Goal: Task Accomplishment & Management: Use online tool/utility

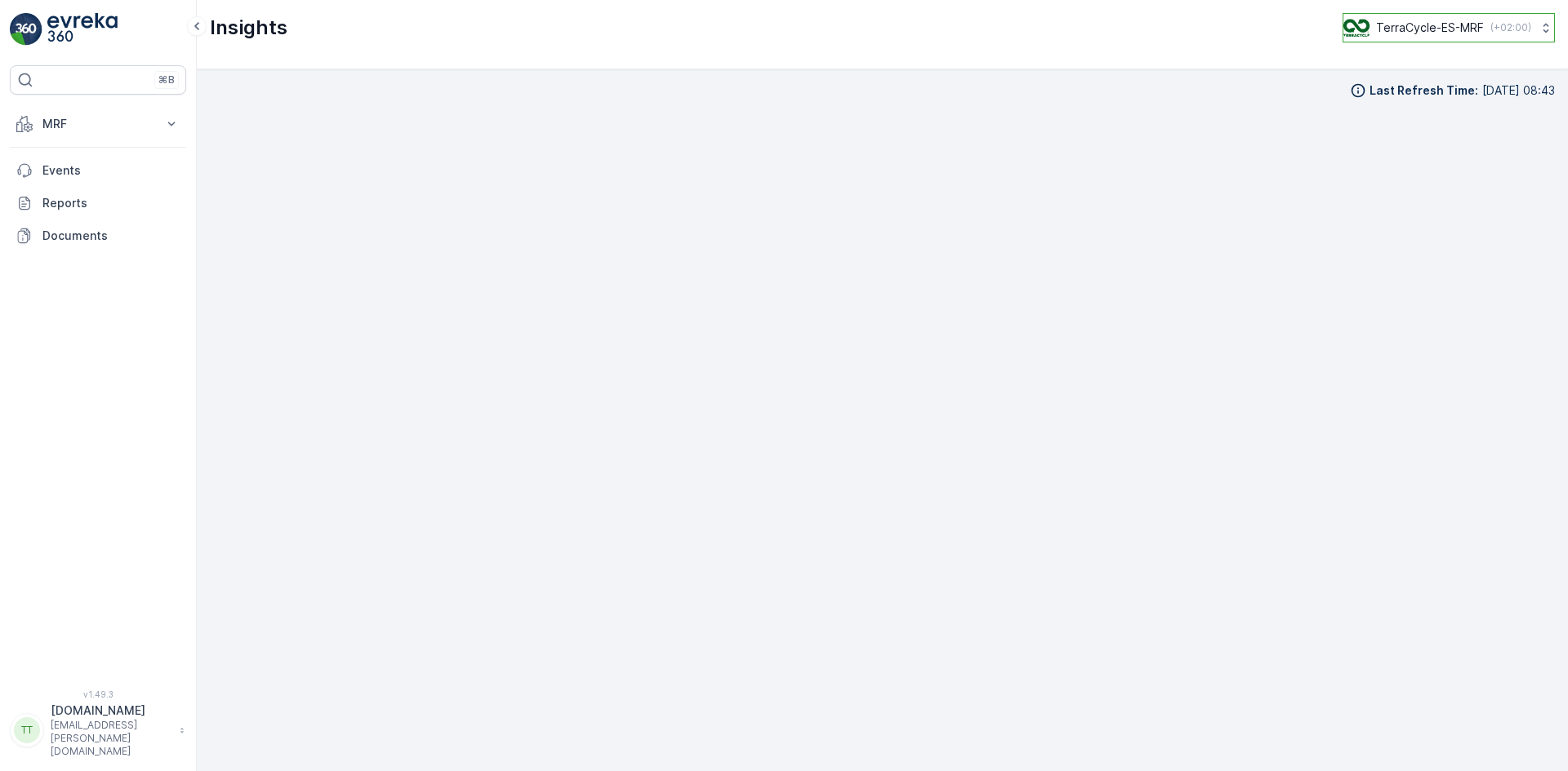
click at [1419, 23] on p "TerraCycle-ES-MRF" at bounding box center [1429, 28] width 108 height 16
type input "uk"
click at [1396, 138] on span "TerraCycle-UK02-Econpro" at bounding box center [1444, 135] width 181 height 16
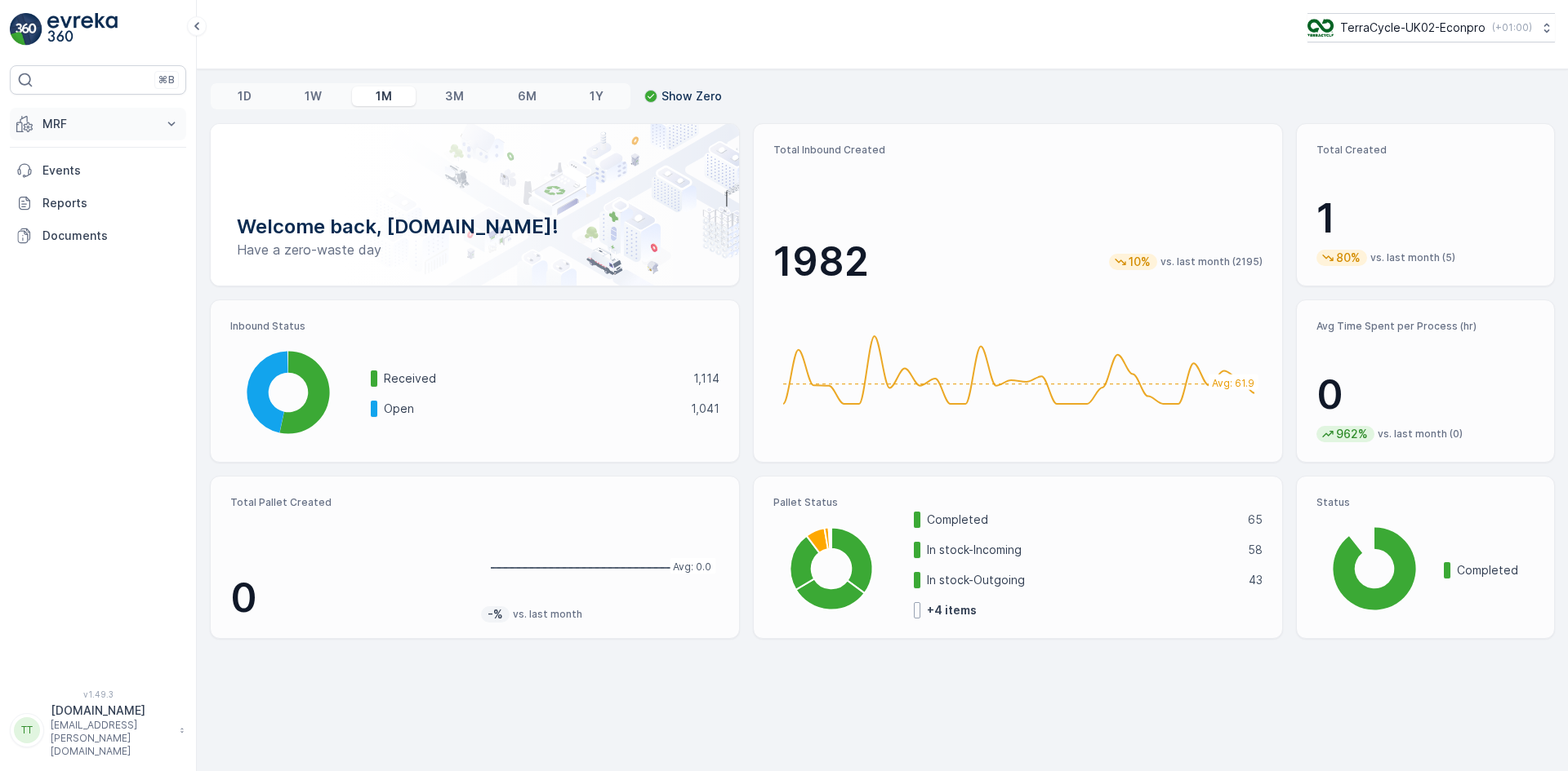
click at [54, 114] on button "MRF" at bounding box center [97, 124] width 176 height 32
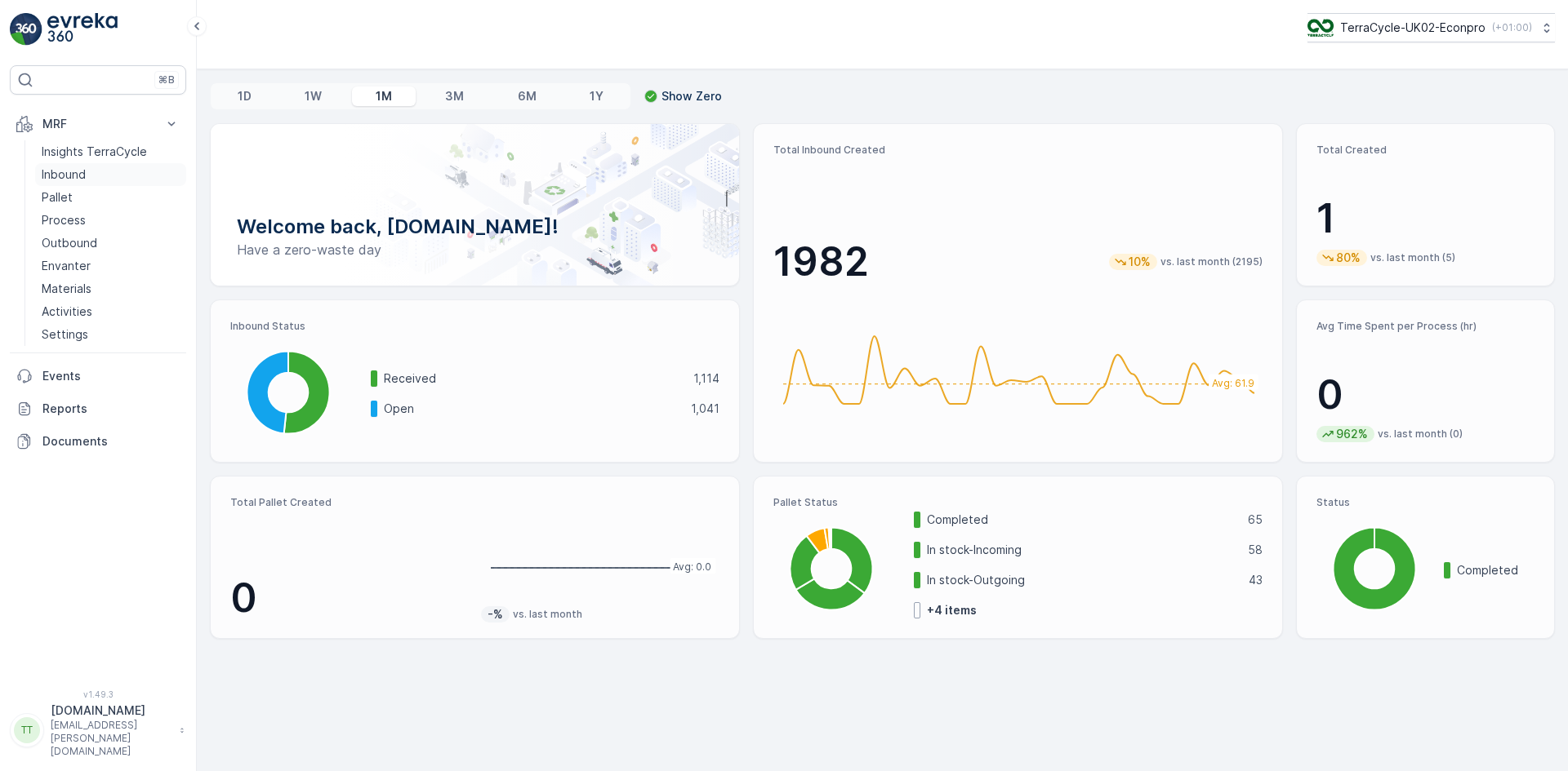
click at [56, 175] on p "Inbound" at bounding box center [64, 174] width 44 height 16
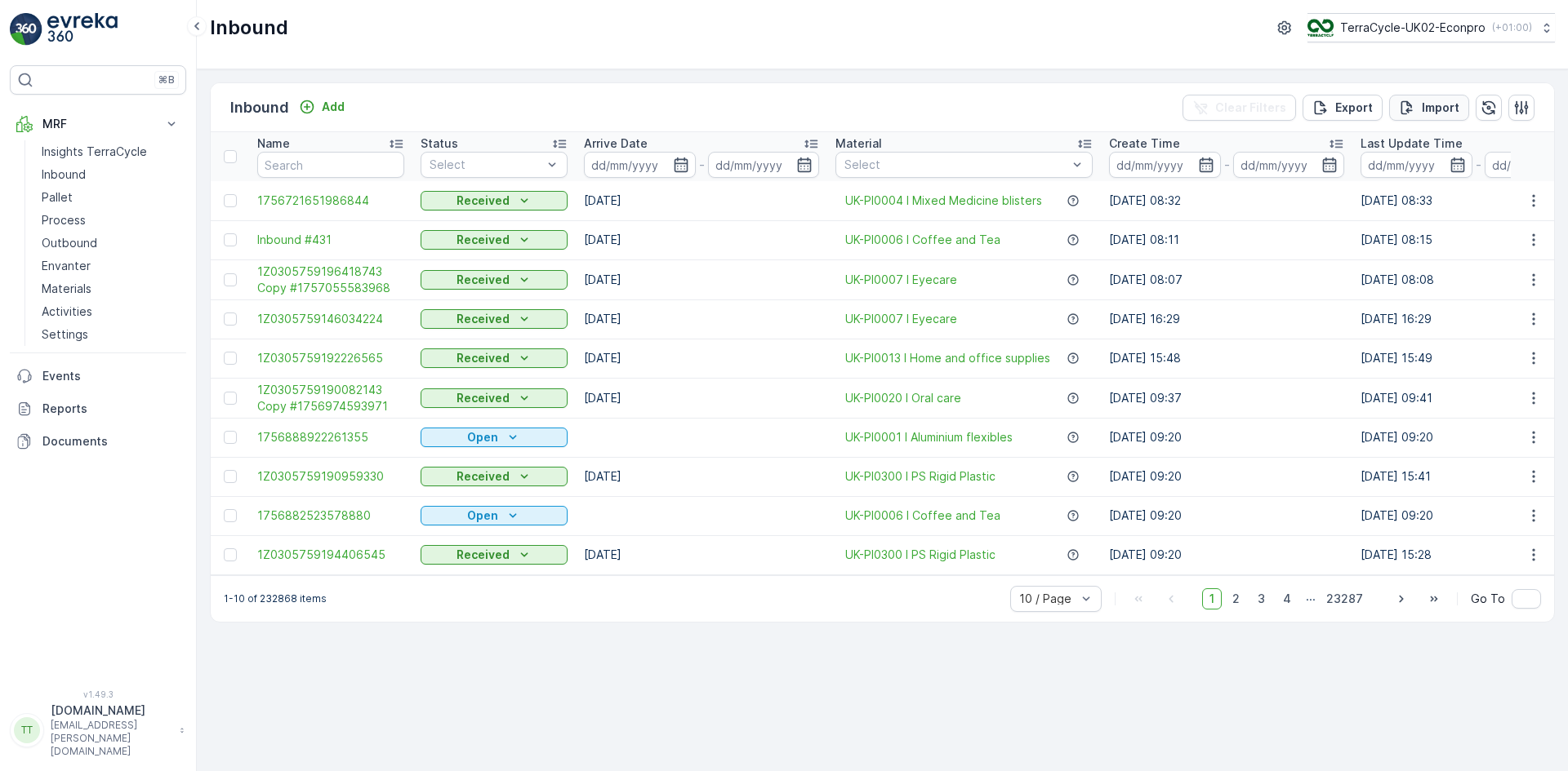
click at [1432, 106] on p "Import" at bounding box center [1439, 108] width 37 height 16
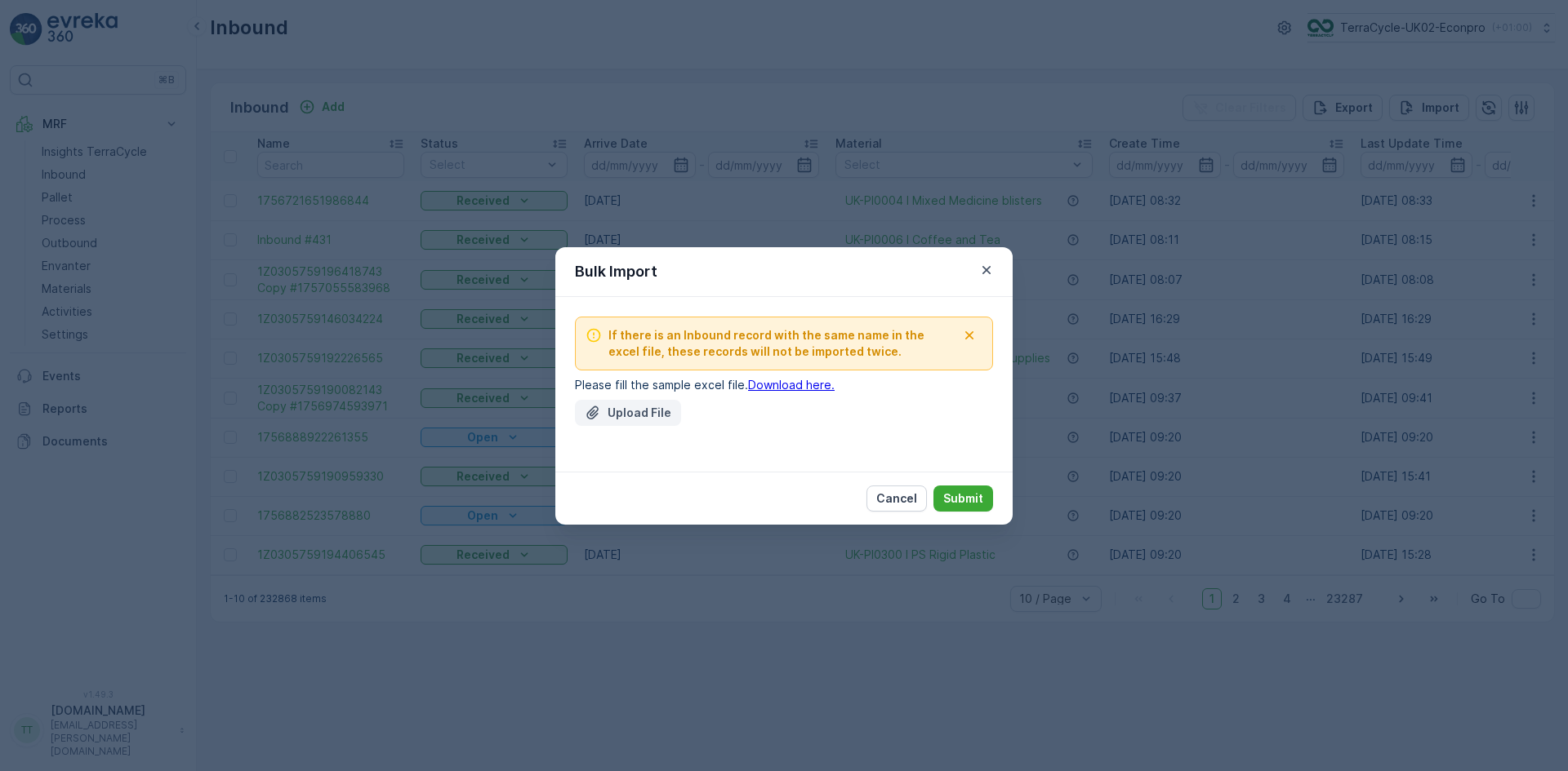
click at [653, 414] on p "Upload File" at bounding box center [639, 413] width 64 height 16
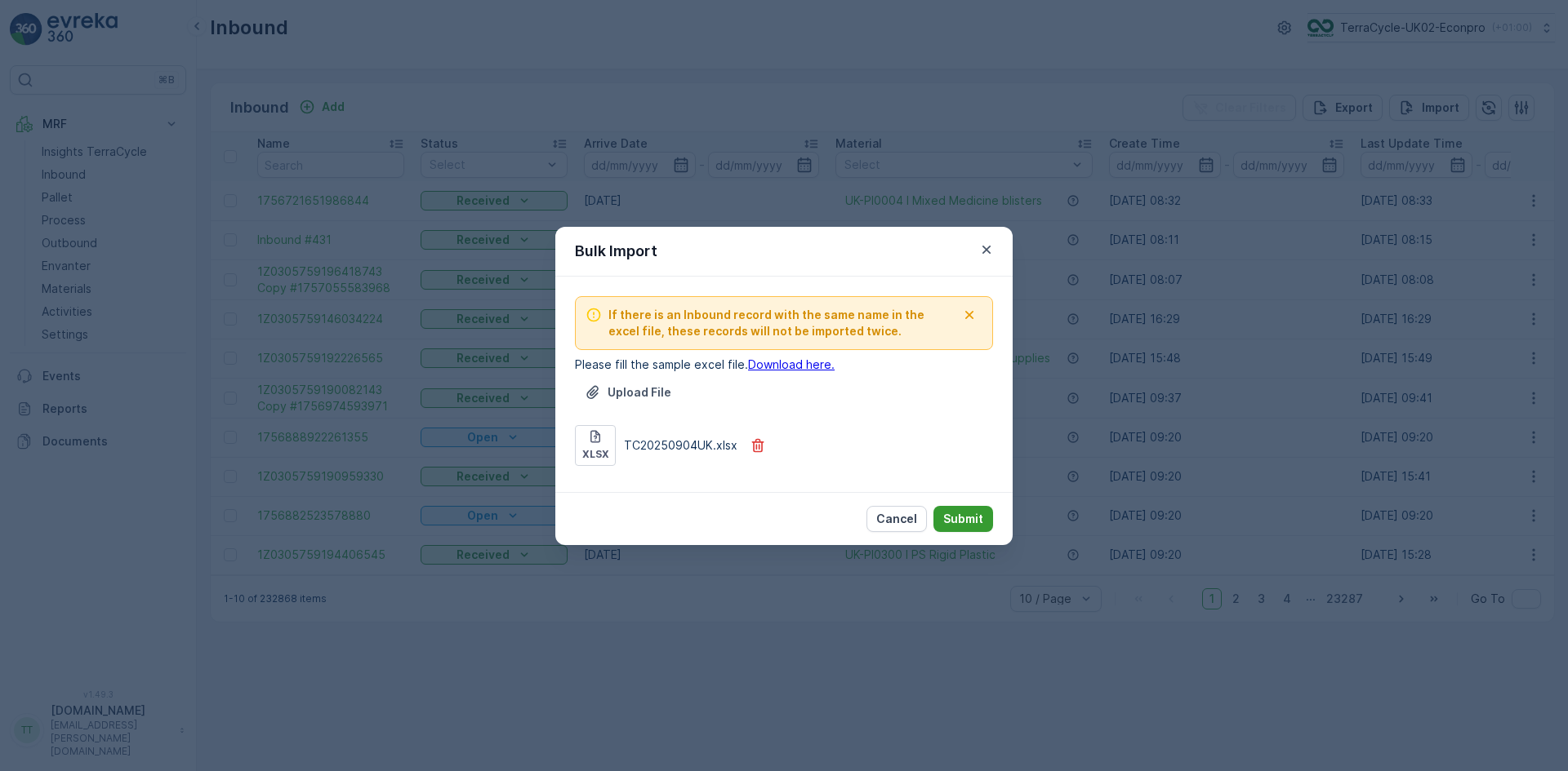
click at [968, 515] on p "Submit" at bounding box center [963, 518] width 40 height 16
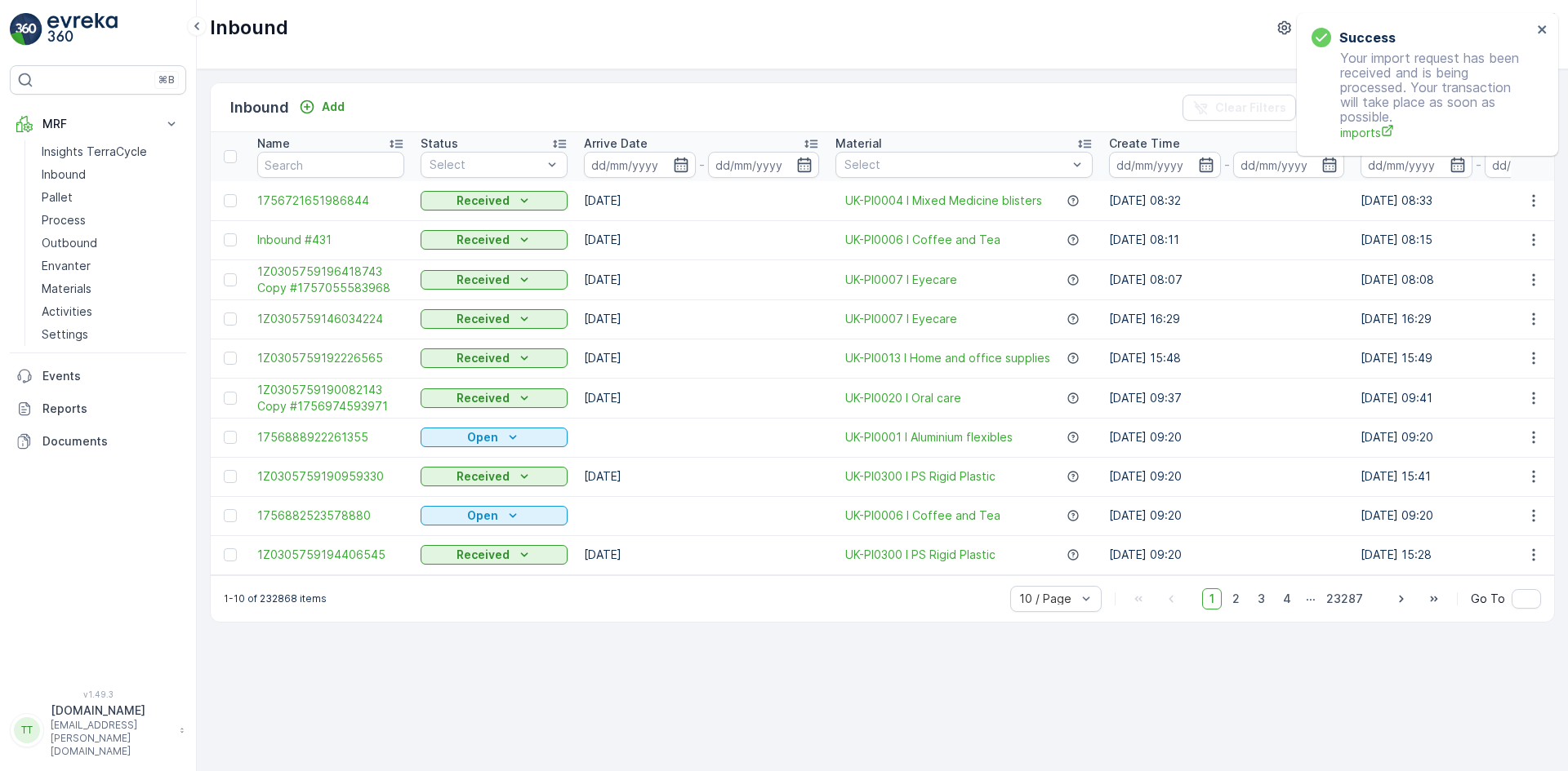
click at [1542, 20] on div "Success Your import request has been received and is being processed. Your tran…" at bounding box center [1427, 85] width 261 height 143
click at [1542, 26] on icon "close" at bounding box center [1542, 30] width 11 height 13
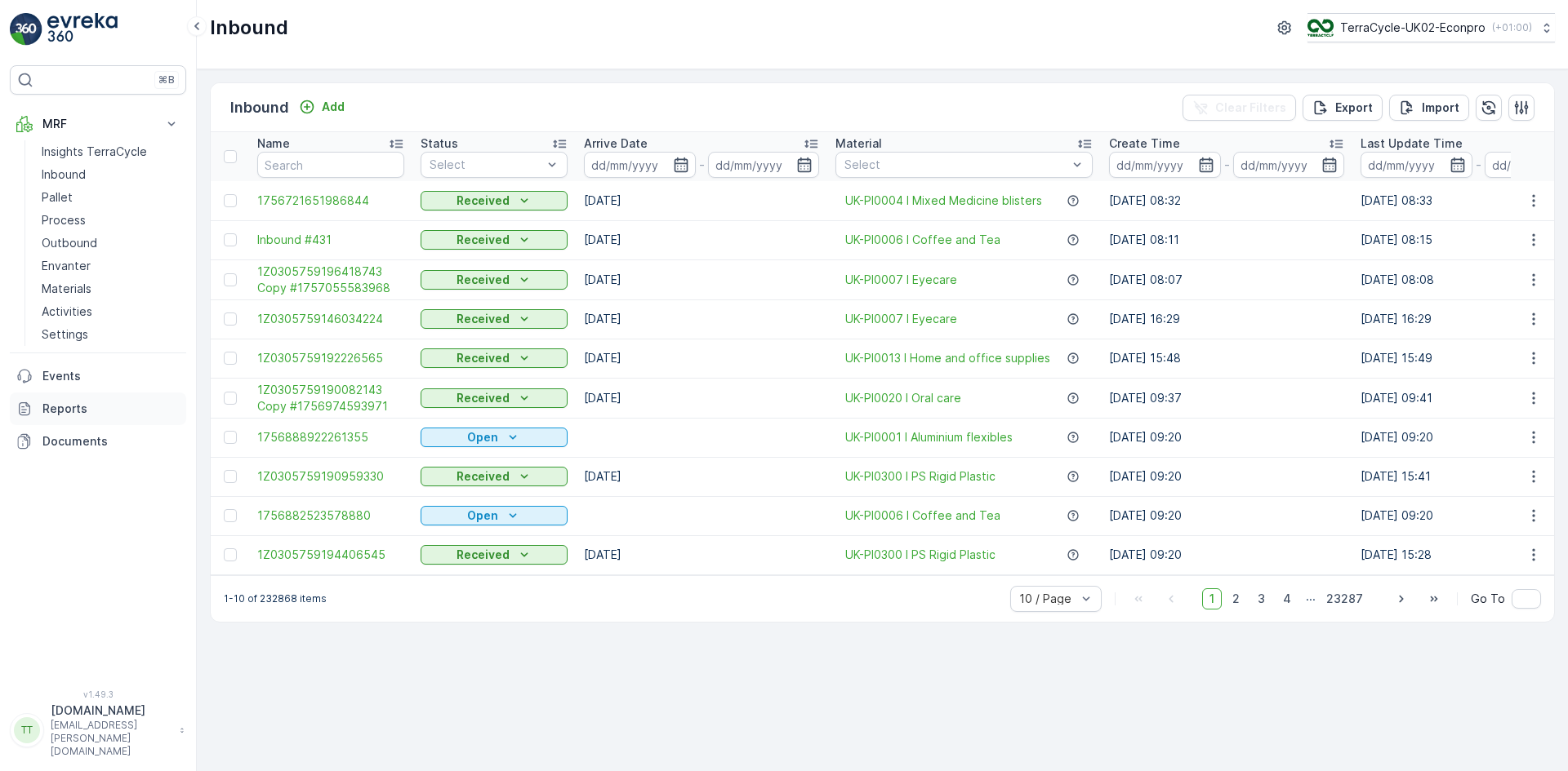
click at [79, 404] on p "Reports" at bounding box center [112, 409] width 137 height 16
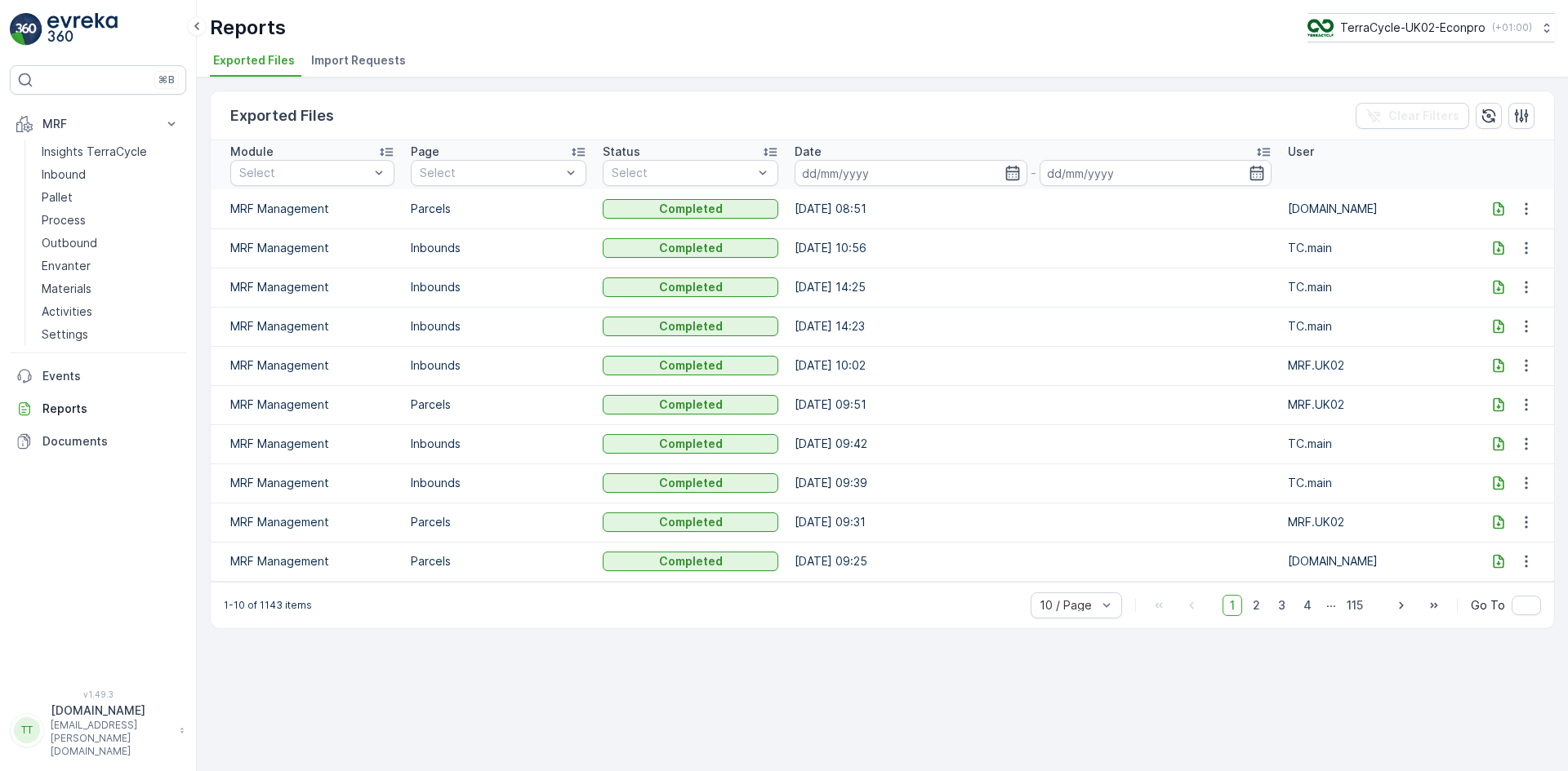
click at [348, 60] on span "Import Requests" at bounding box center [357, 60] width 94 height 16
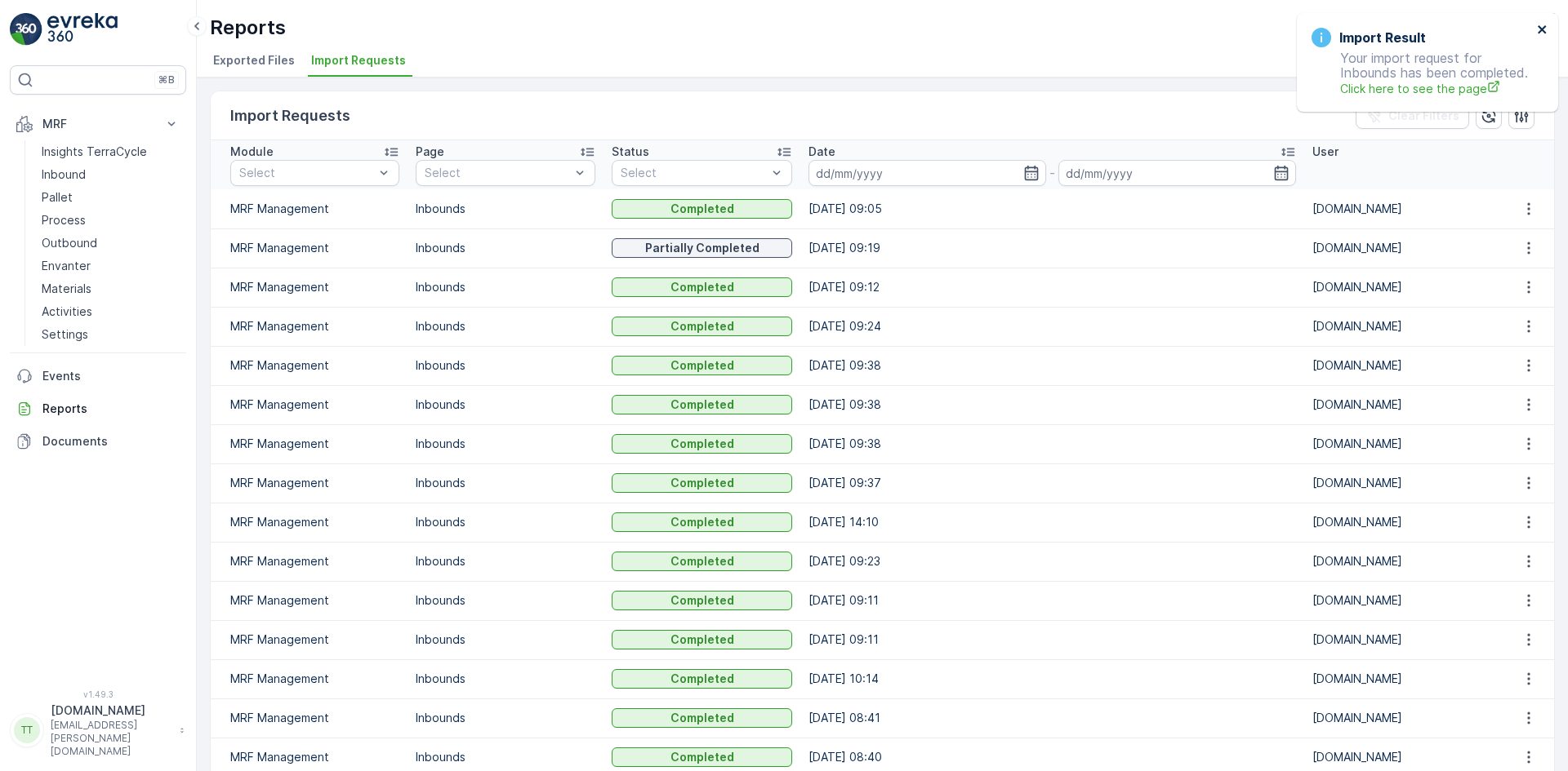
click at [1542, 30] on icon "close" at bounding box center [1541, 30] width 9 height 9
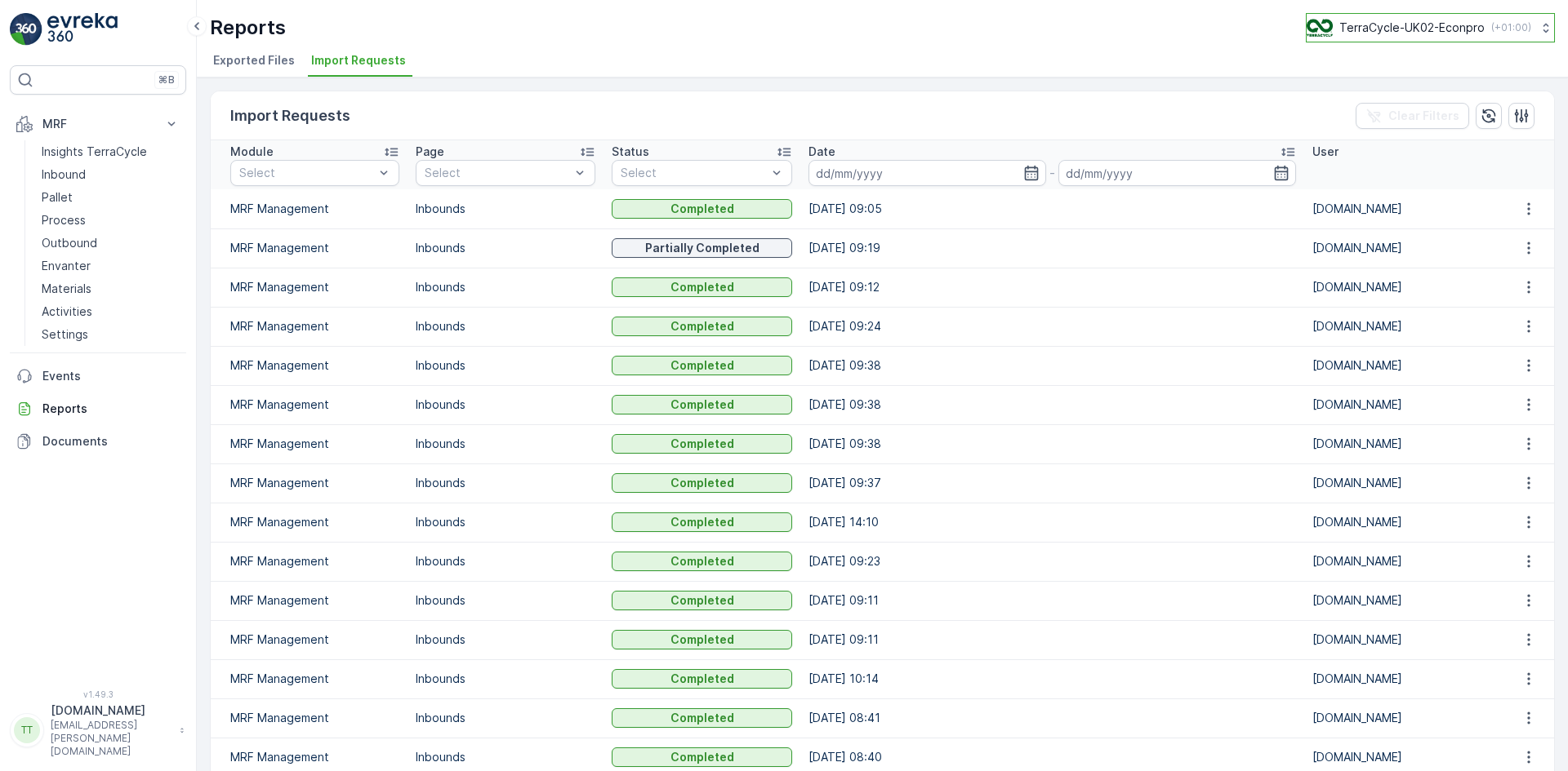
click at [1411, 31] on p "TerraCycle-UK02-Econpro" at bounding box center [1412, 28] width 145 height 16
type input "fr"
click at [1406, 100] on span "TerraCycle- FR02 -MRF" at bounding box center [1408, 100] width 182 height 16
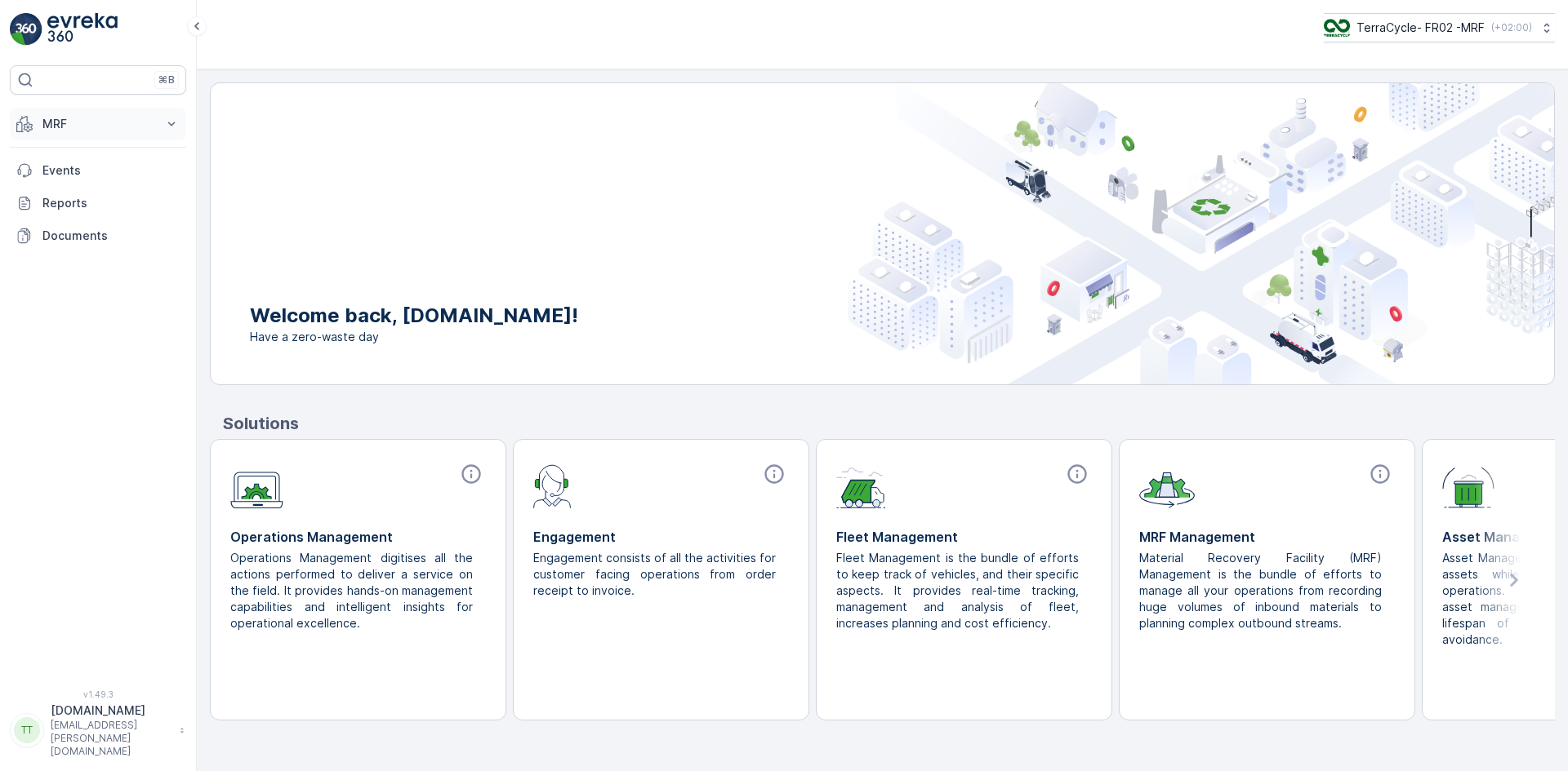
click at [62, 131] on p "MRF" at bounding box center [98, 124] width 111 height 16
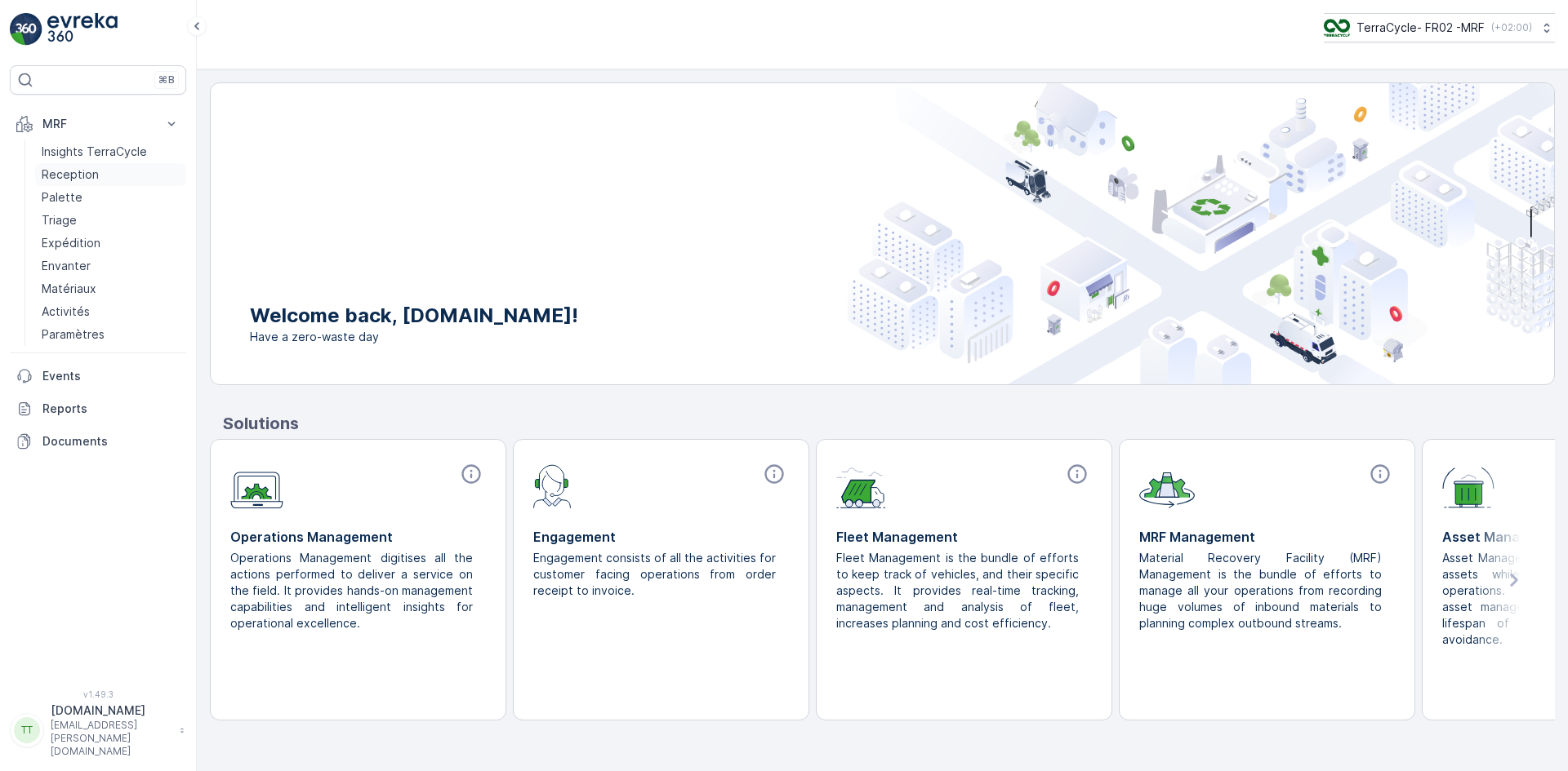
click at [66, 168] on p "Reception" at bounding box center [71, 174] width 57 height 16
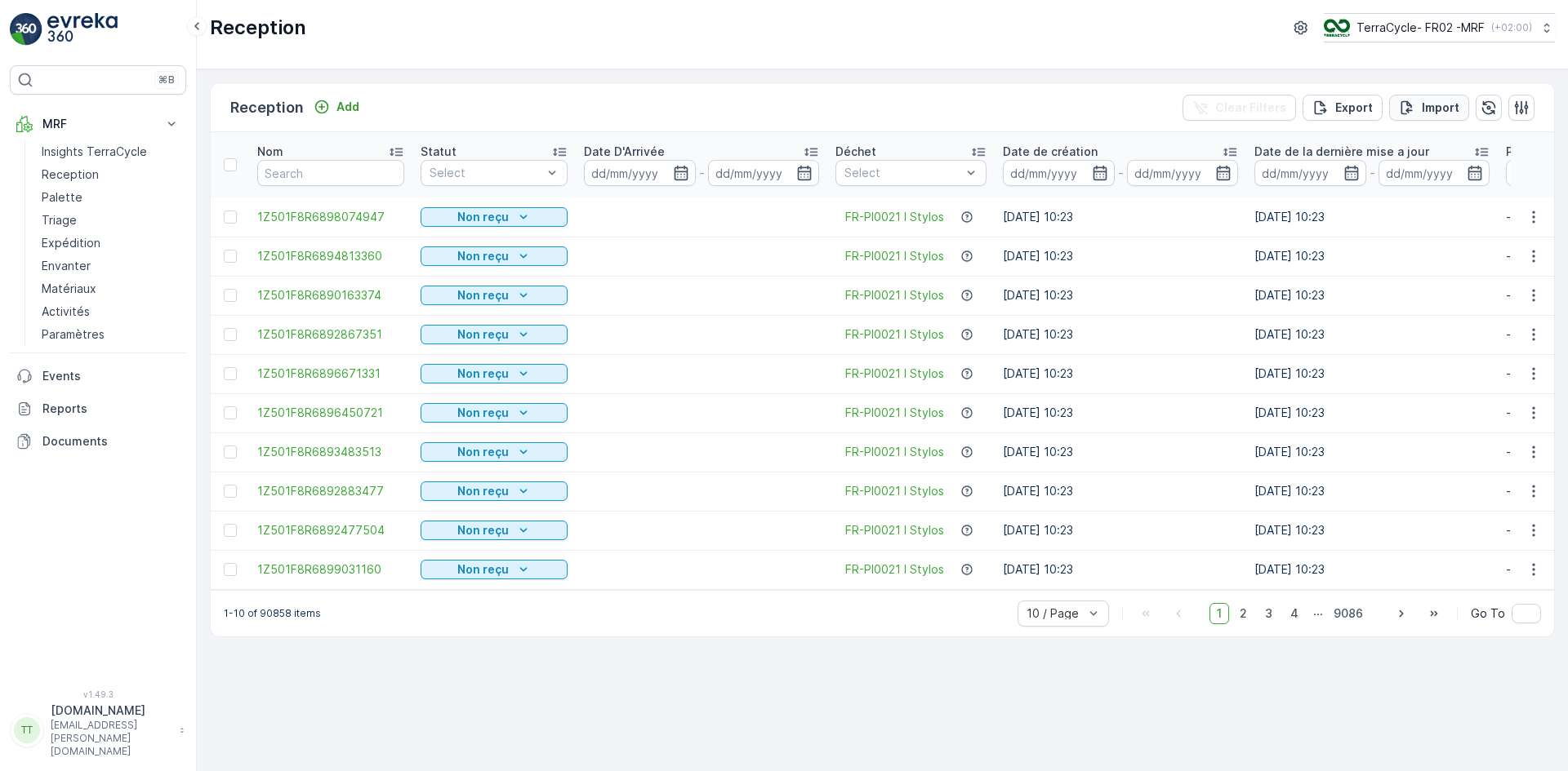
click at [1441, 105] on p "Import" at bounding box center [1439, 108] width 37 height 16
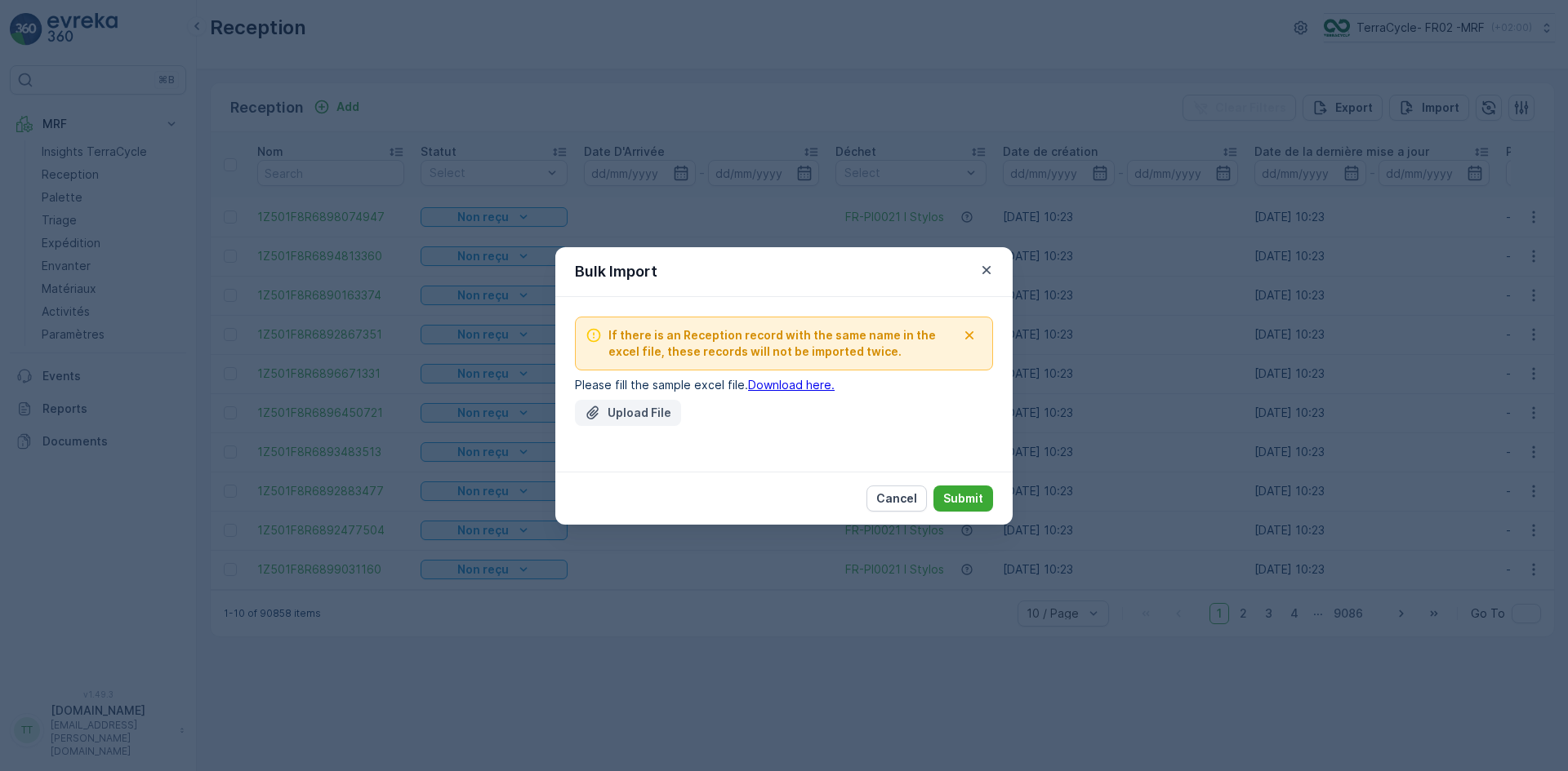
click at [621, 413] on p "Upload File" at bounding box center [639, 413] width 64 height 16
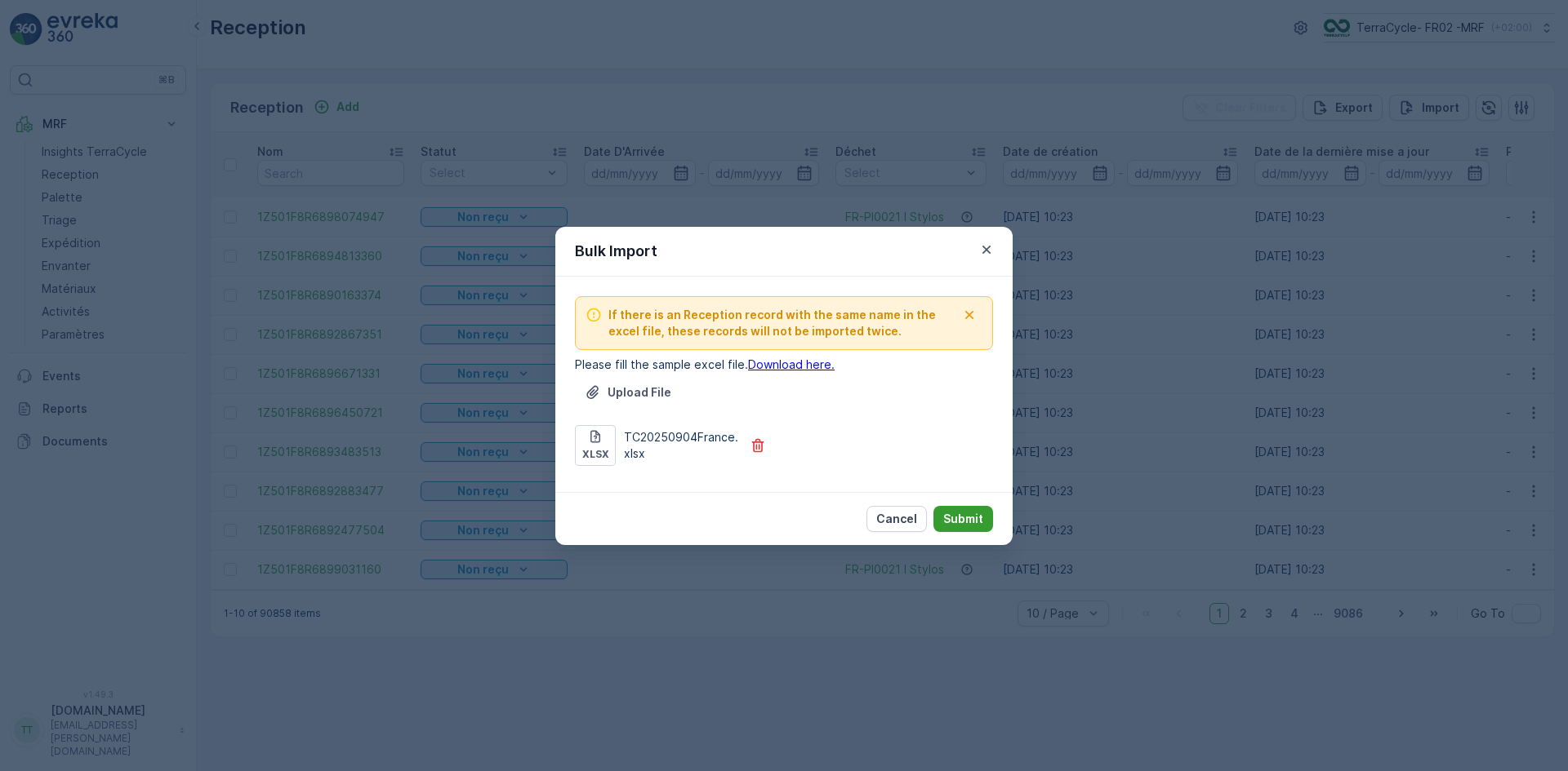
click at [960, 515] on p "Submit" at bounding box center [963, 518] width 40 height 16
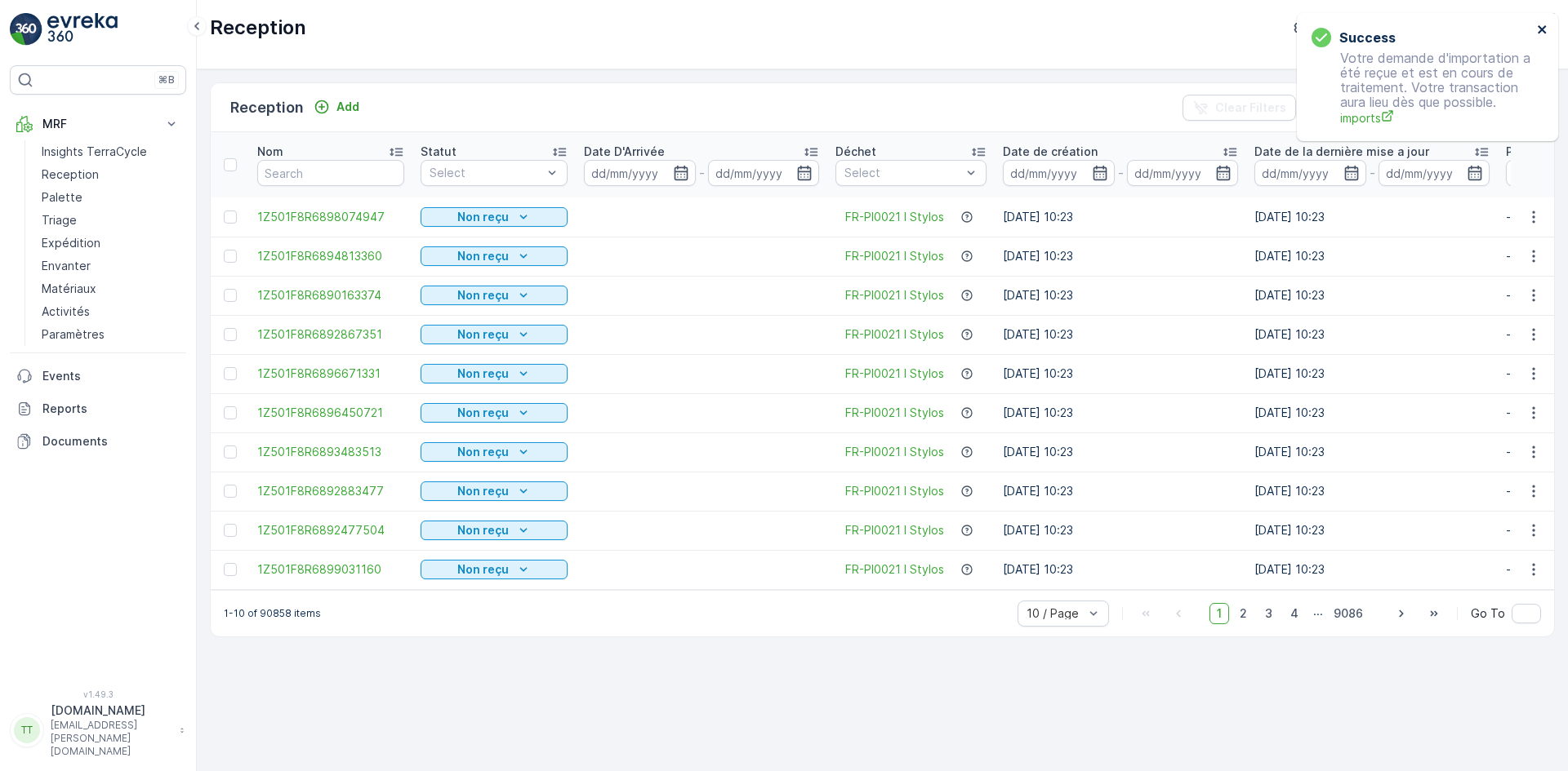
click at [1542, 29] on icon "close" at bounding box center [1541, 30] width 9 height 9
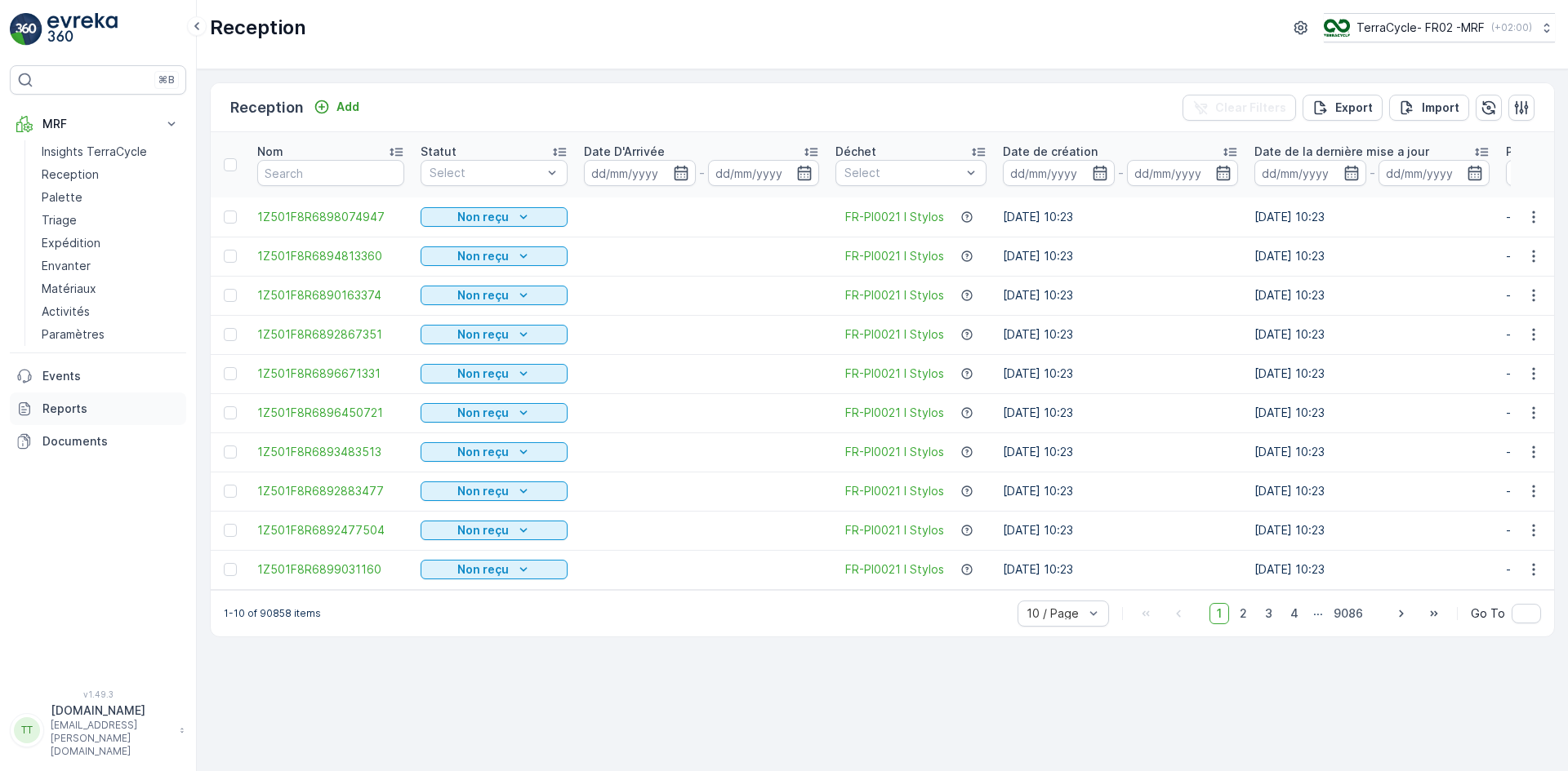
click at [51, 412] on p "Reports" at bounding box center [112, 409] width 137 height 16
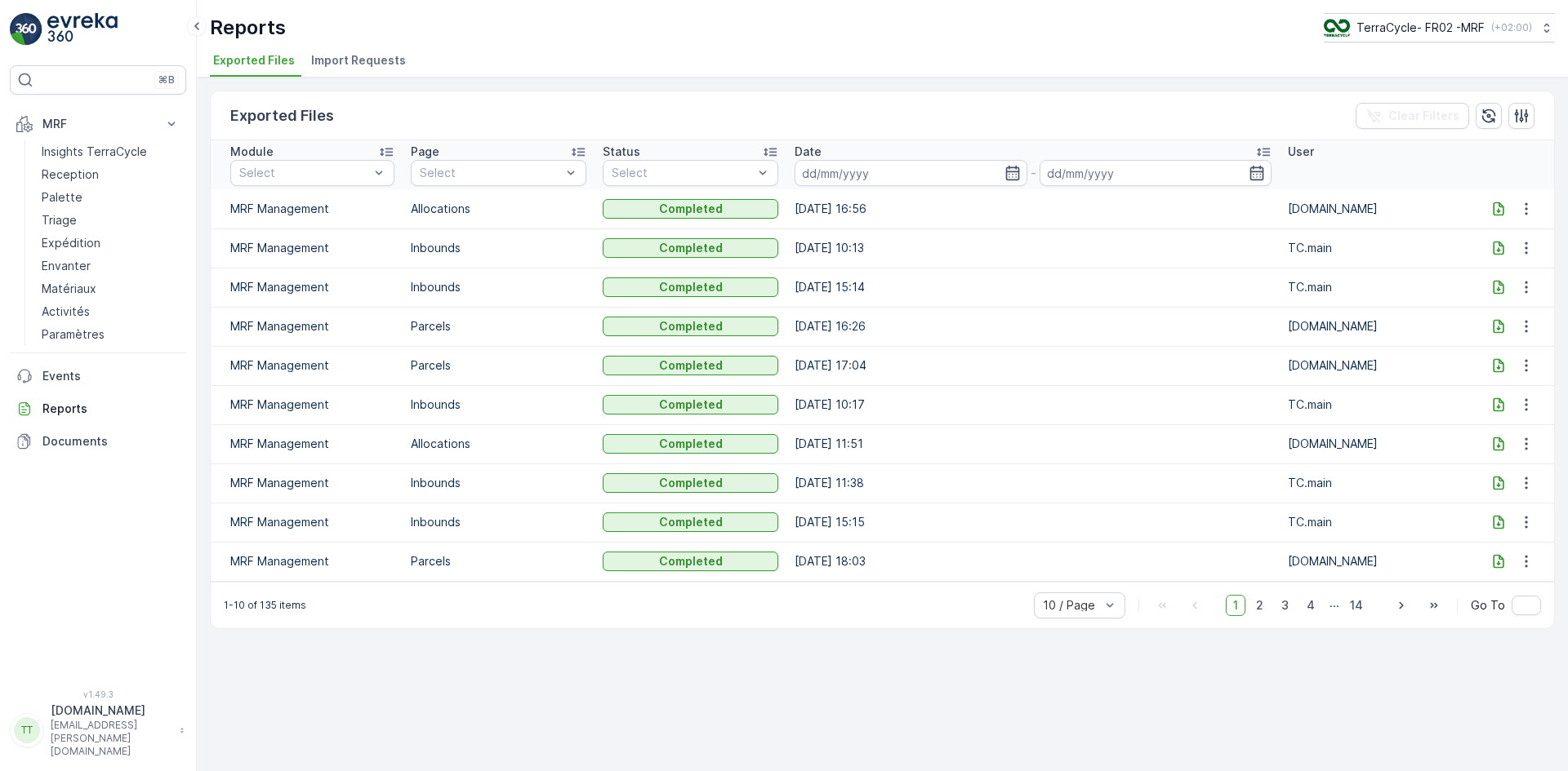
click at [367, 60] on span "Import Requests" at bounding box center [357, 60] width 94 height 16
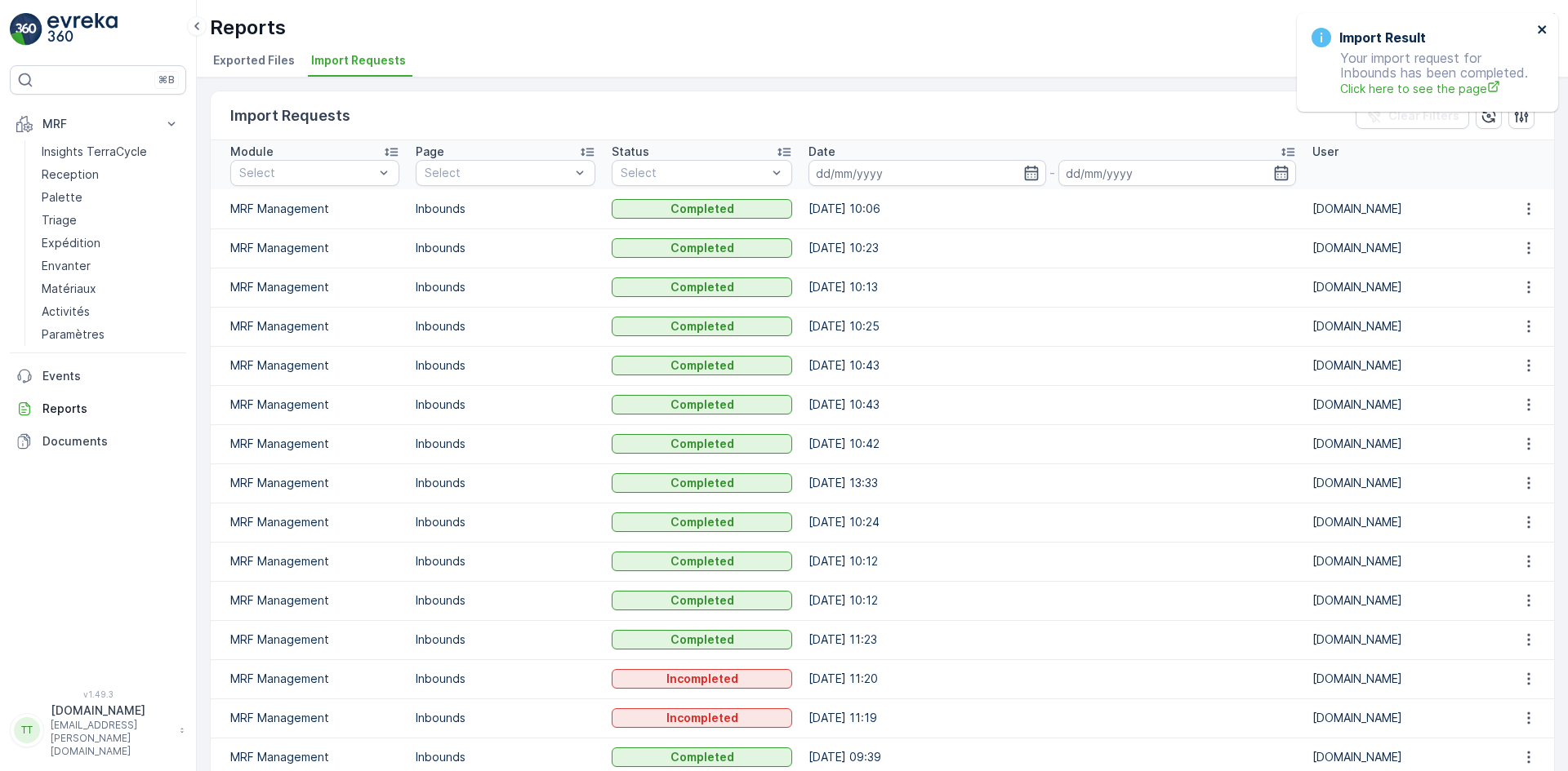
click at [1539, 23] on icon "close" at bounding box center [1542, 30] width 11 height 13
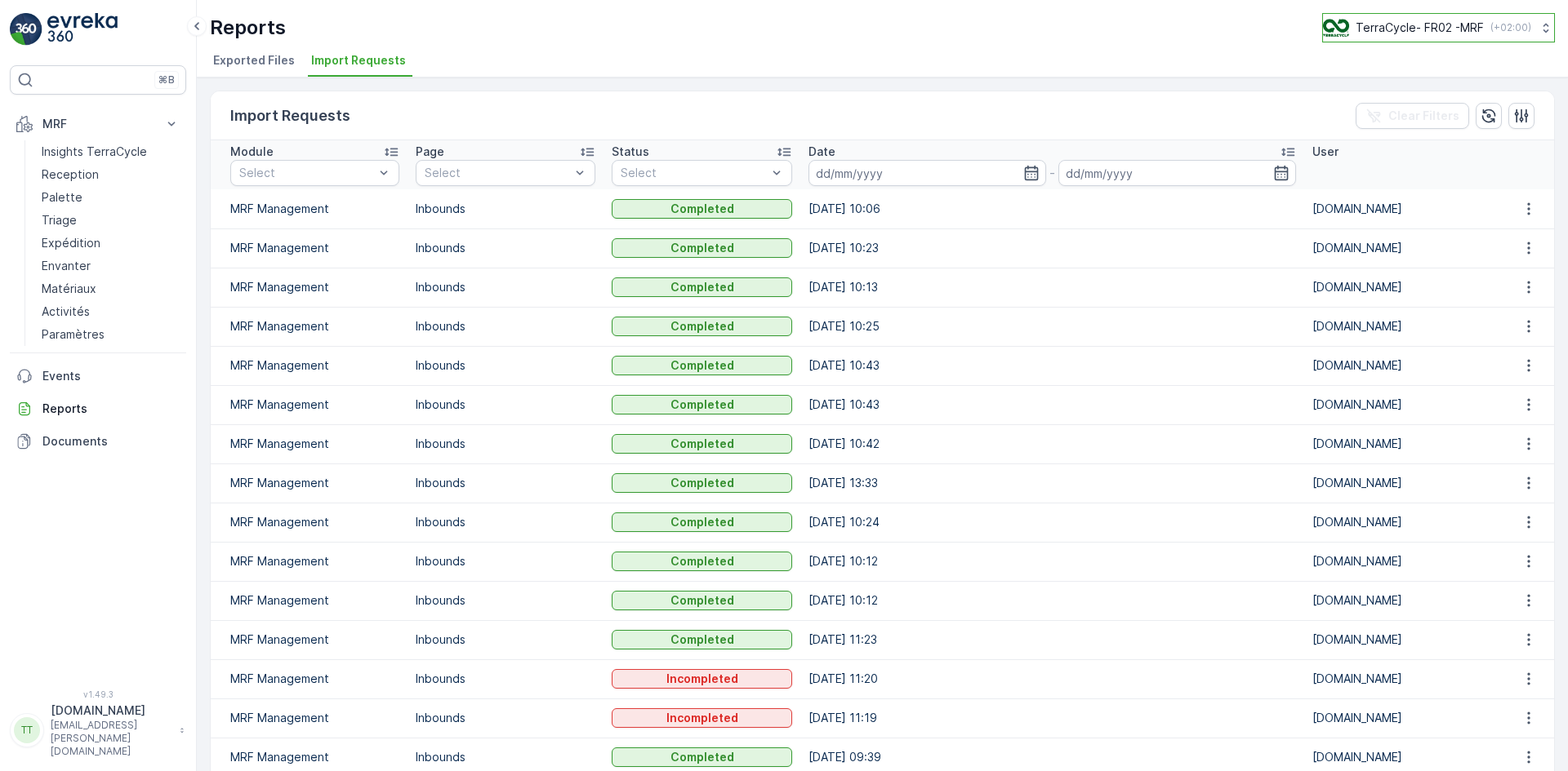
click at [1425, 29] on p "TerraCycle- FR02 -MRF" at bounding box center [1419, 28] width 128 height 16
type input "nl"
click at [1426, 110] on span "Europe/Amsterdam (+02:00)" at bounding box center [1424, 115] width 182 height 13
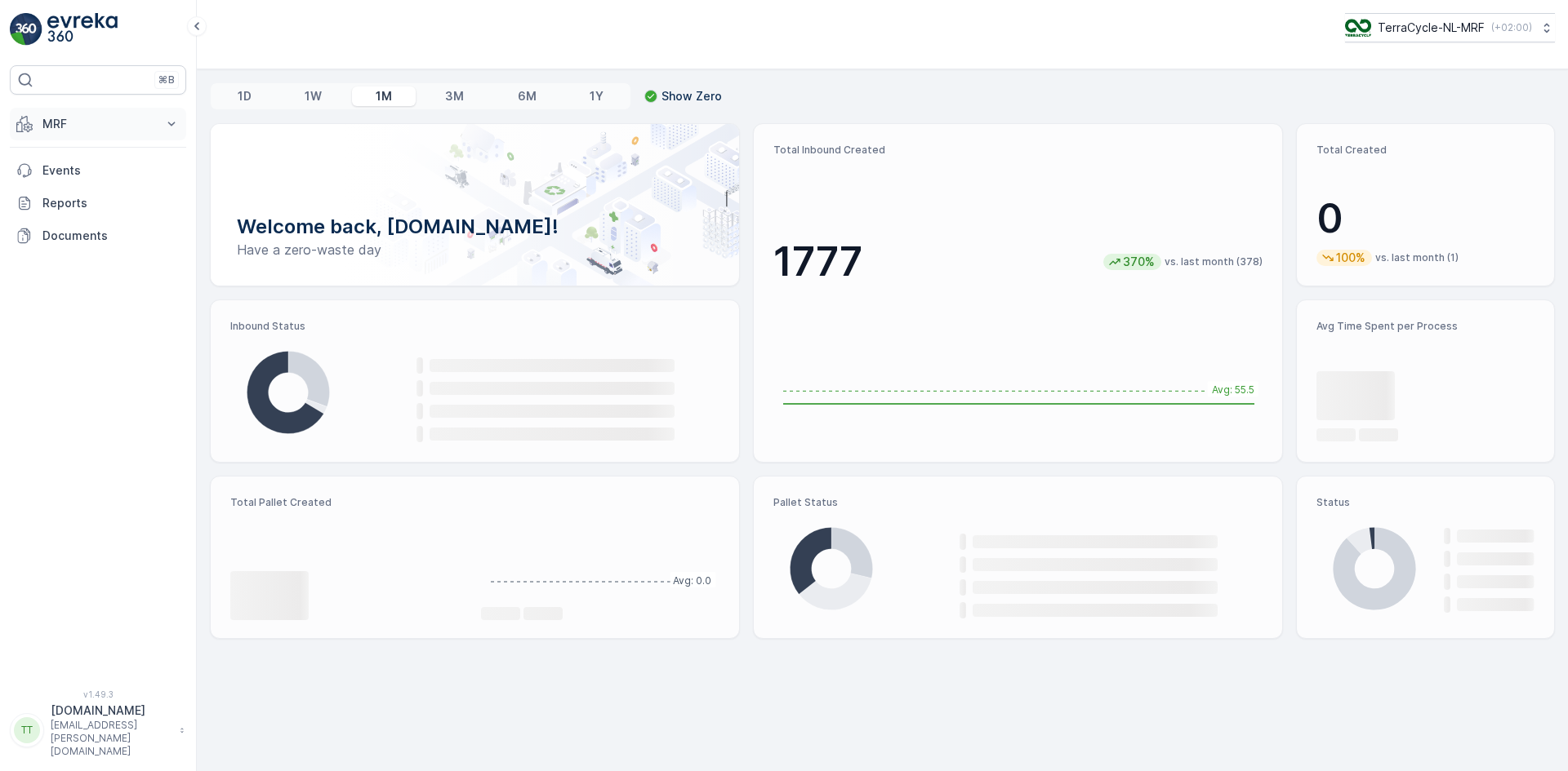
click at [95, 125] on p "MRF" at bounding box center [98, 124] width 111 height 16
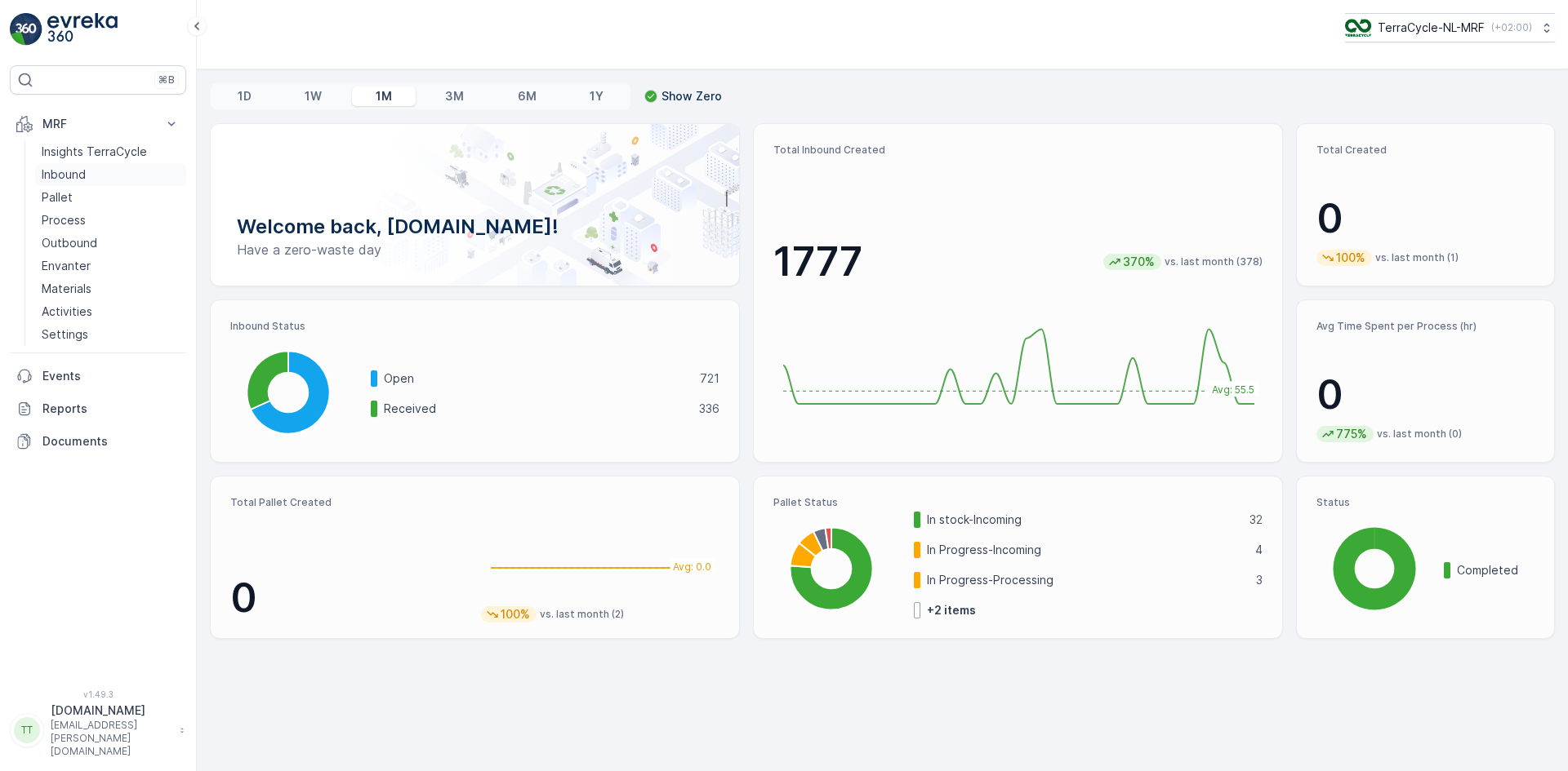
click at [94, 169] on link "Inbound" at bounding box center [111, 174] width 151 height 23
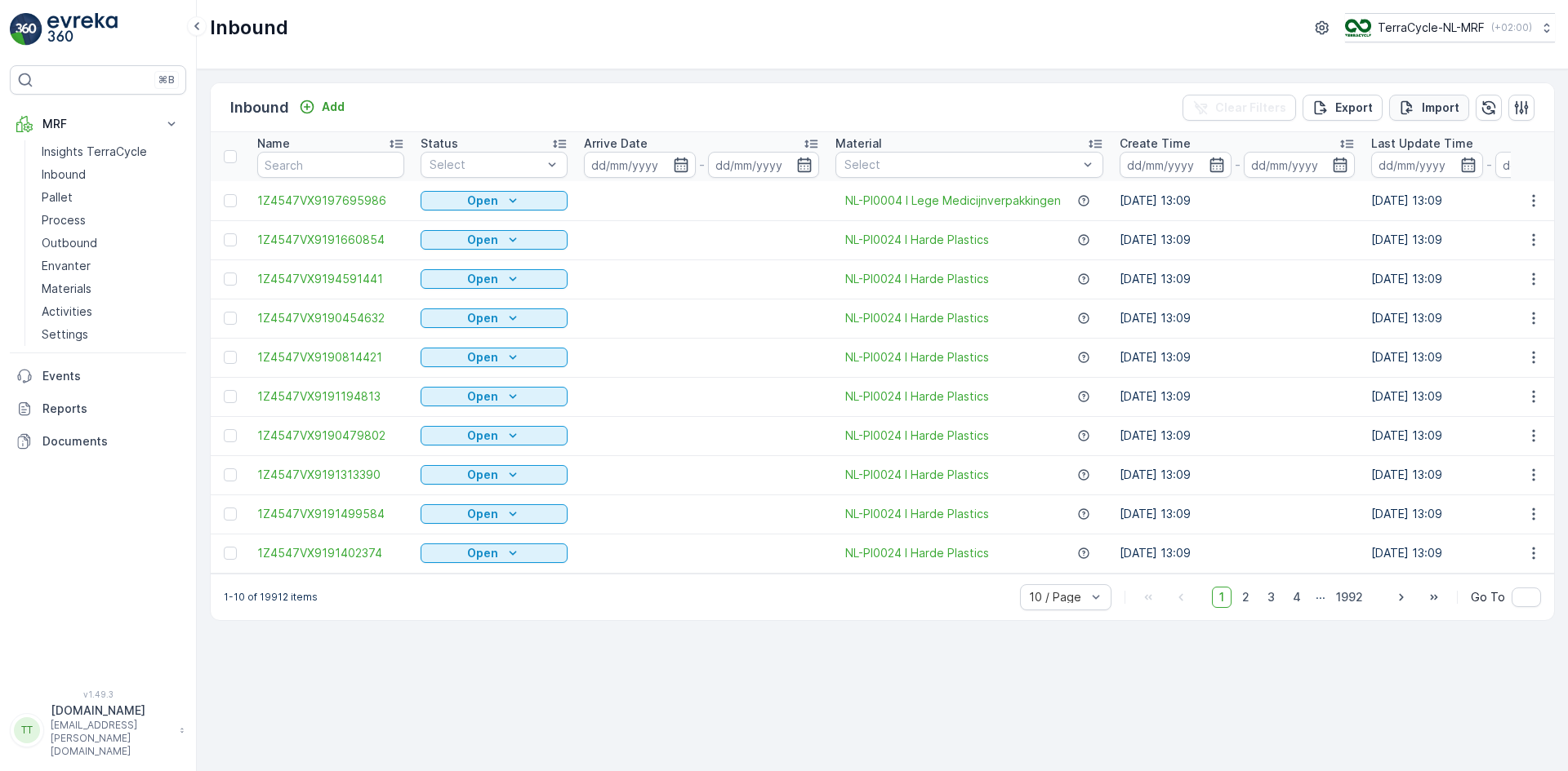
click at [1406, 104] on icon "Import" at bounding box center [1406, 108] width 16 height 16
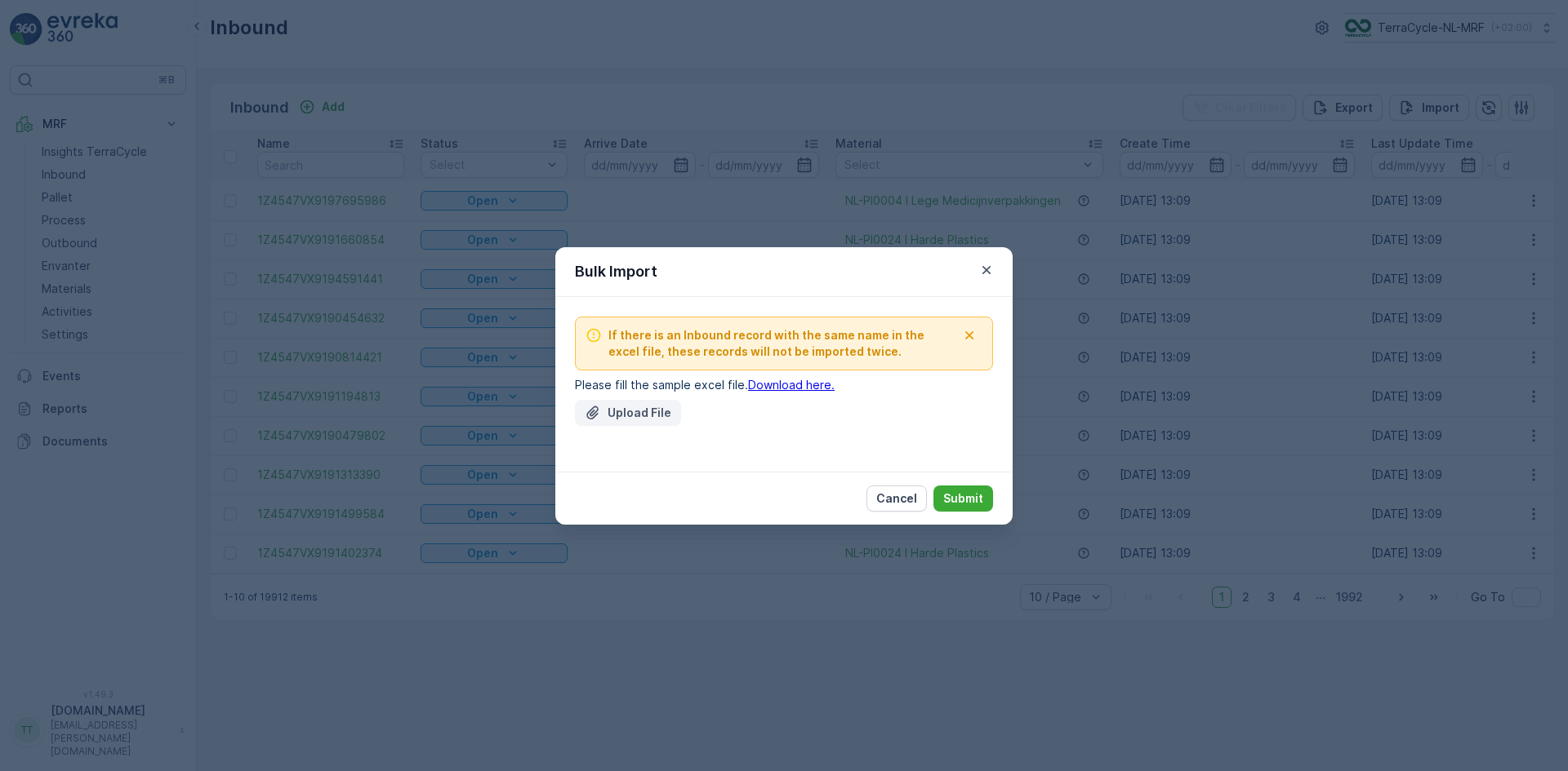
click at [644, 407] on p "Upload File" at bounding box center [639, 413] width 64 height 16
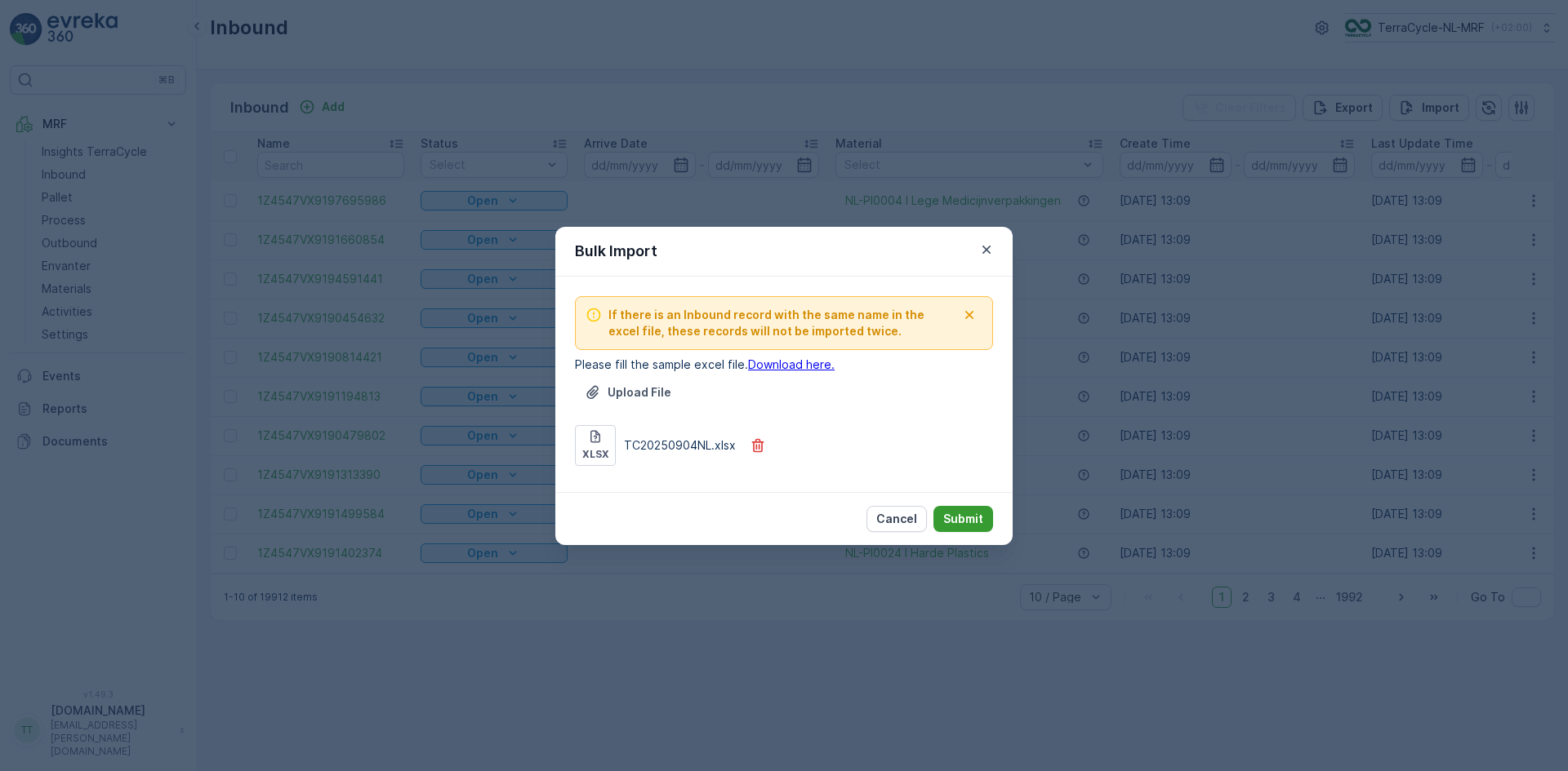
click at [972, 520] on p "Submit" at bounding box center [963, 518] width 40 height 16
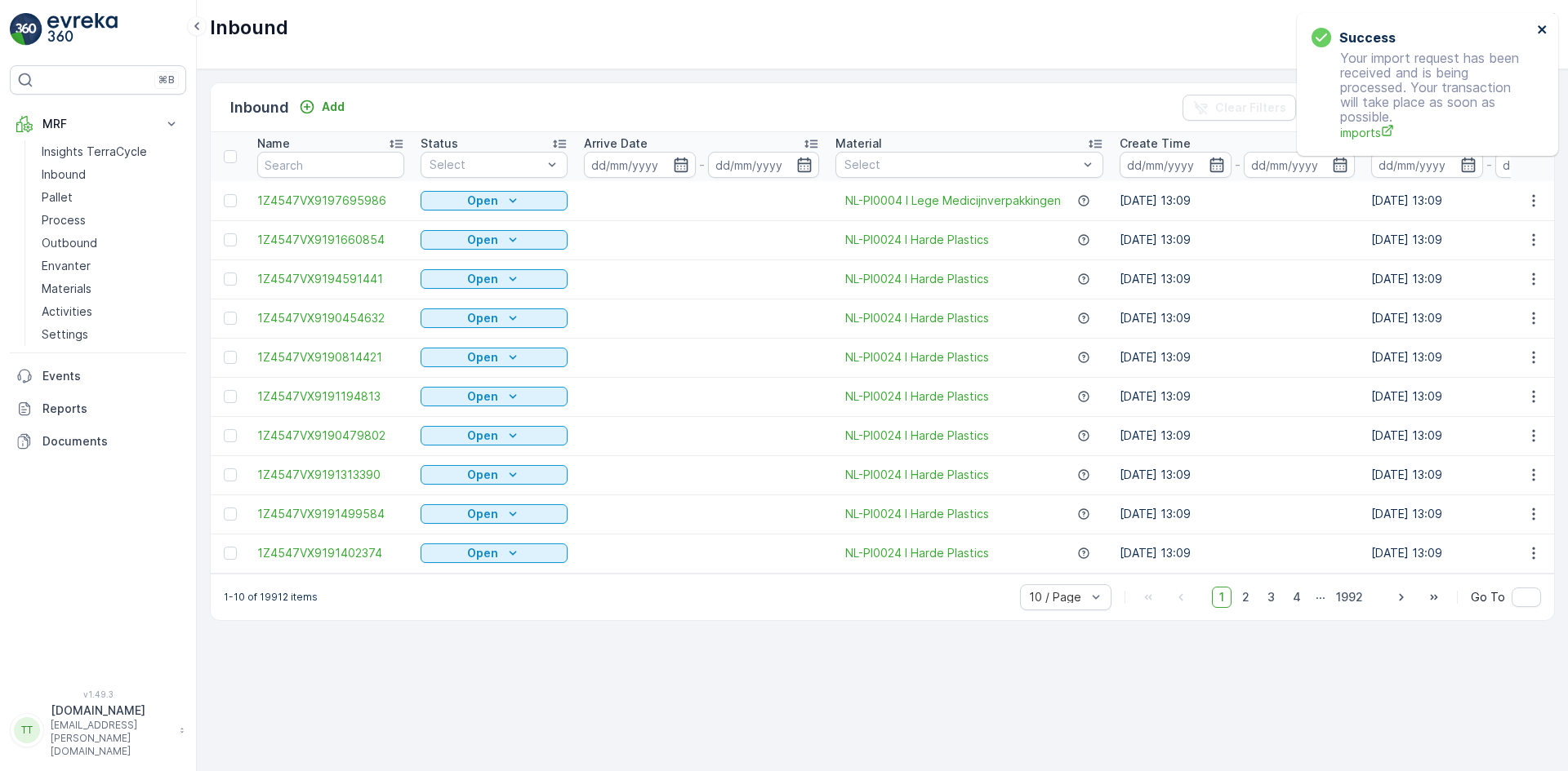
click at [1540, 27] on icon "close" at bounding box center [1542, 30] width 11 height 13
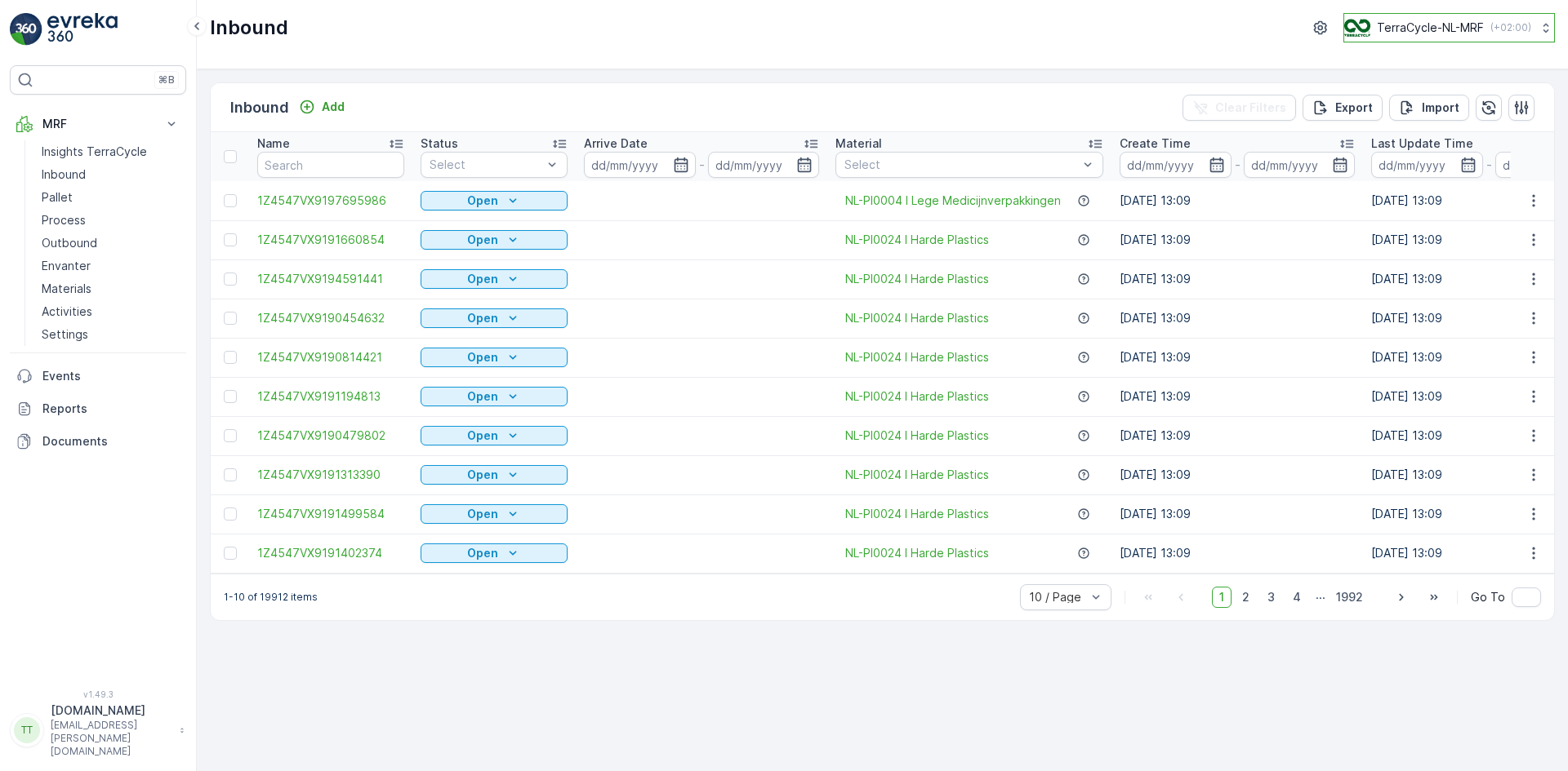
click at [1413, 30] on p "TerraCycle-NL-MRF" at bounding box center [1430, 28] width 107 height 16
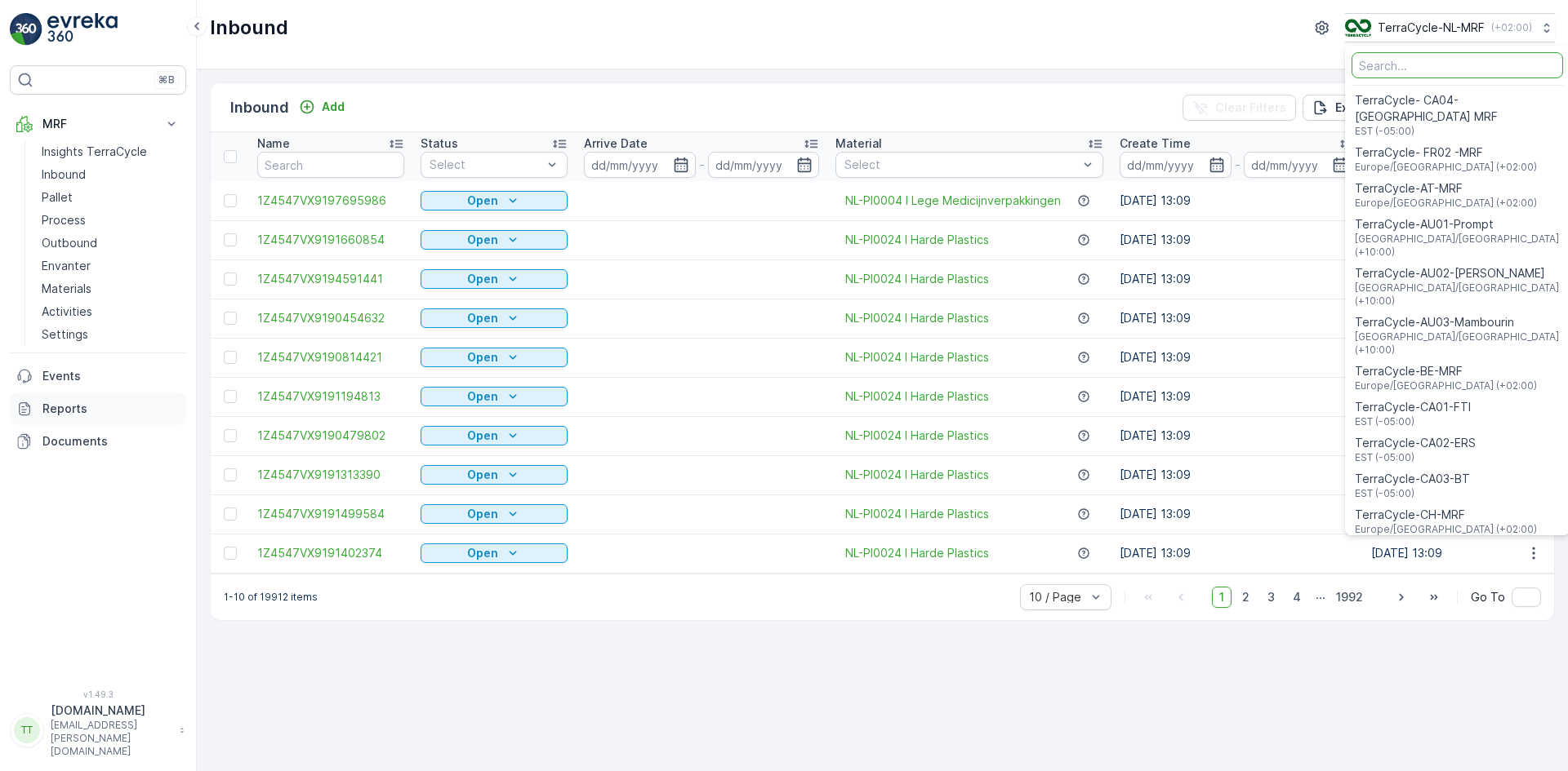
click at [96, 407] on p "Reports" at bounding box center [112, 409] width 137 height 16
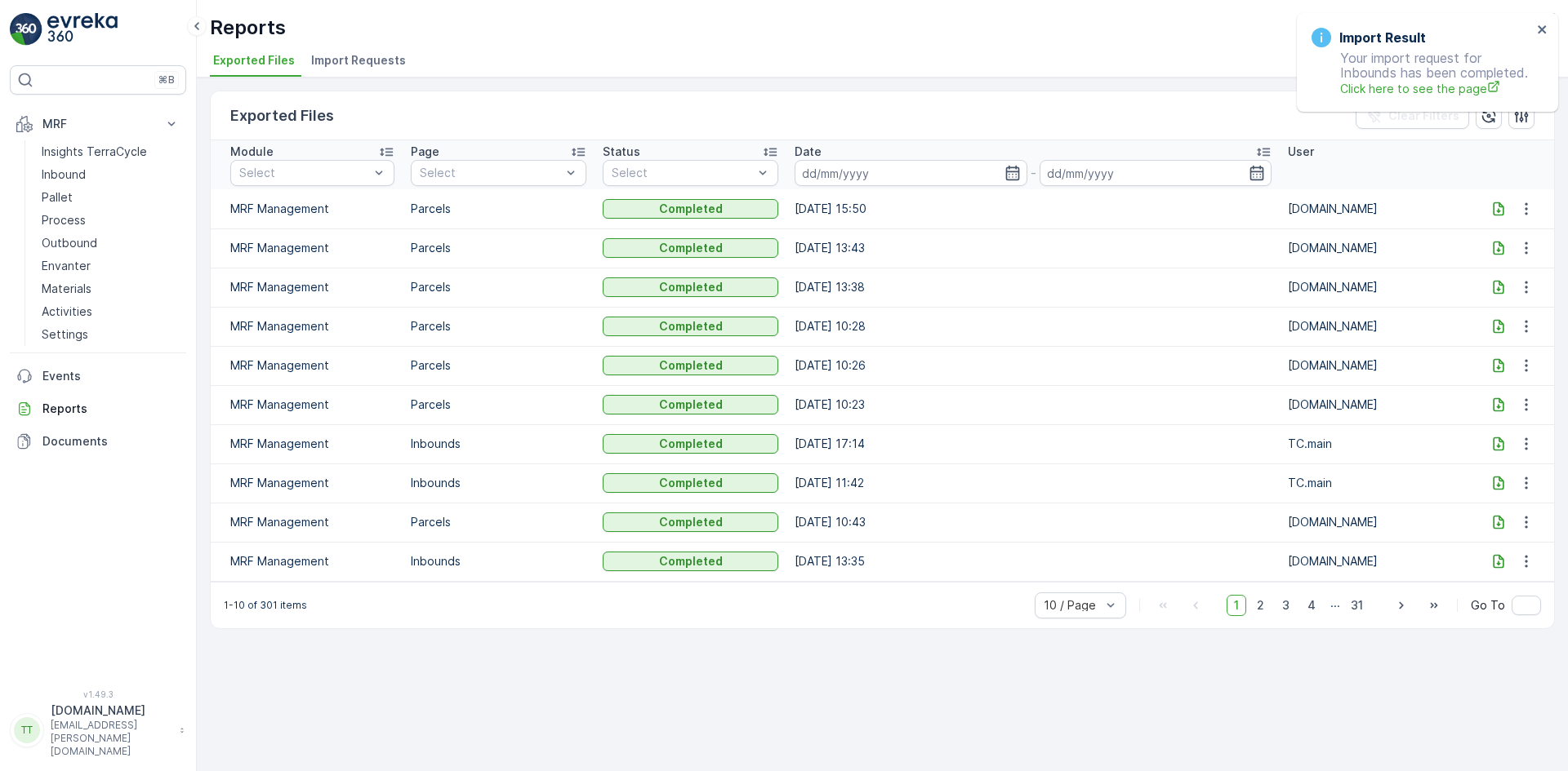
click at [354, 66] on span "Import Requests" at bounding box center [357, 60] width 94 height 16
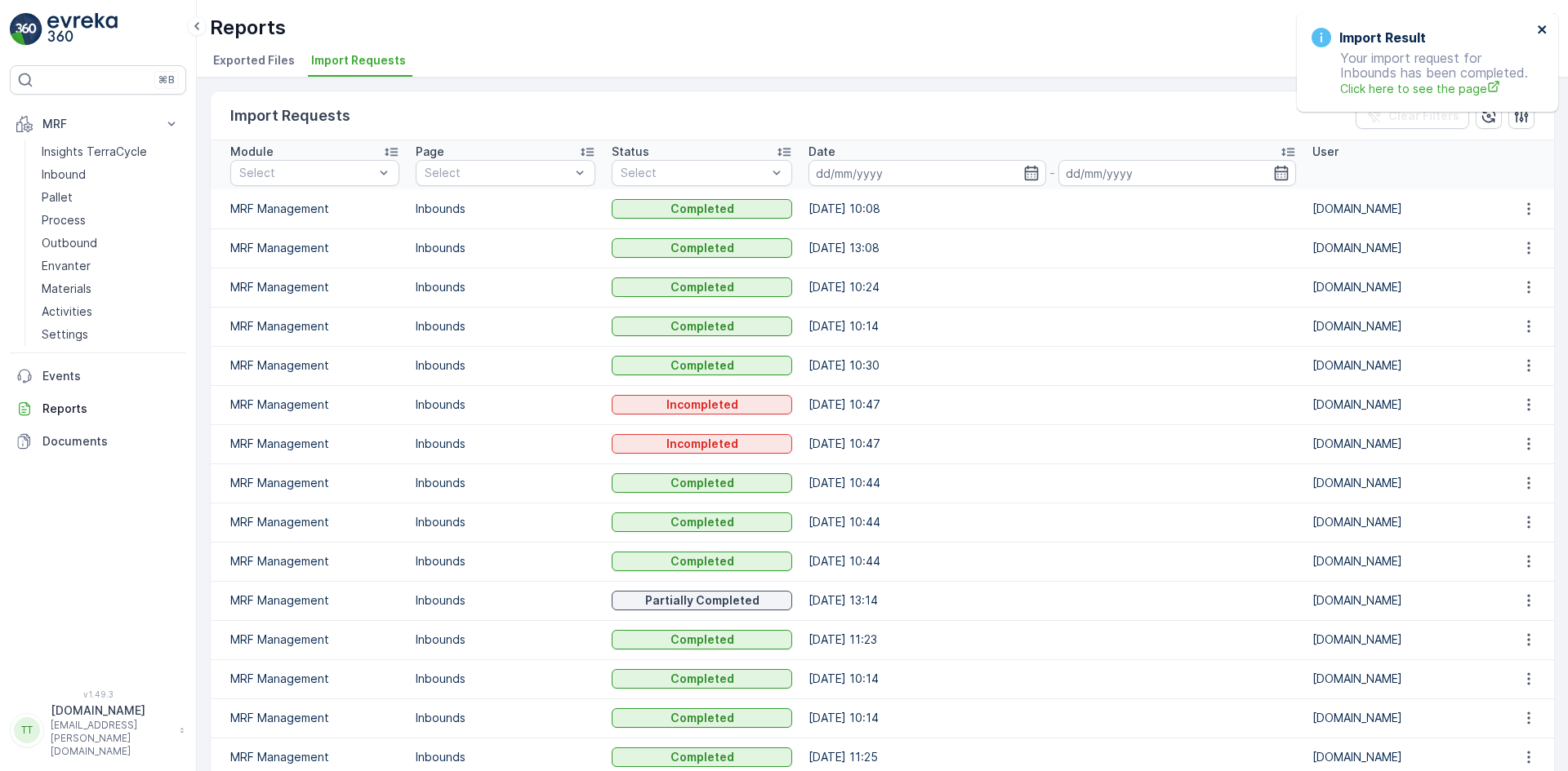
click at [1538, 28] on icon "close" at bounding box center [1542, 30] width 11 height 13
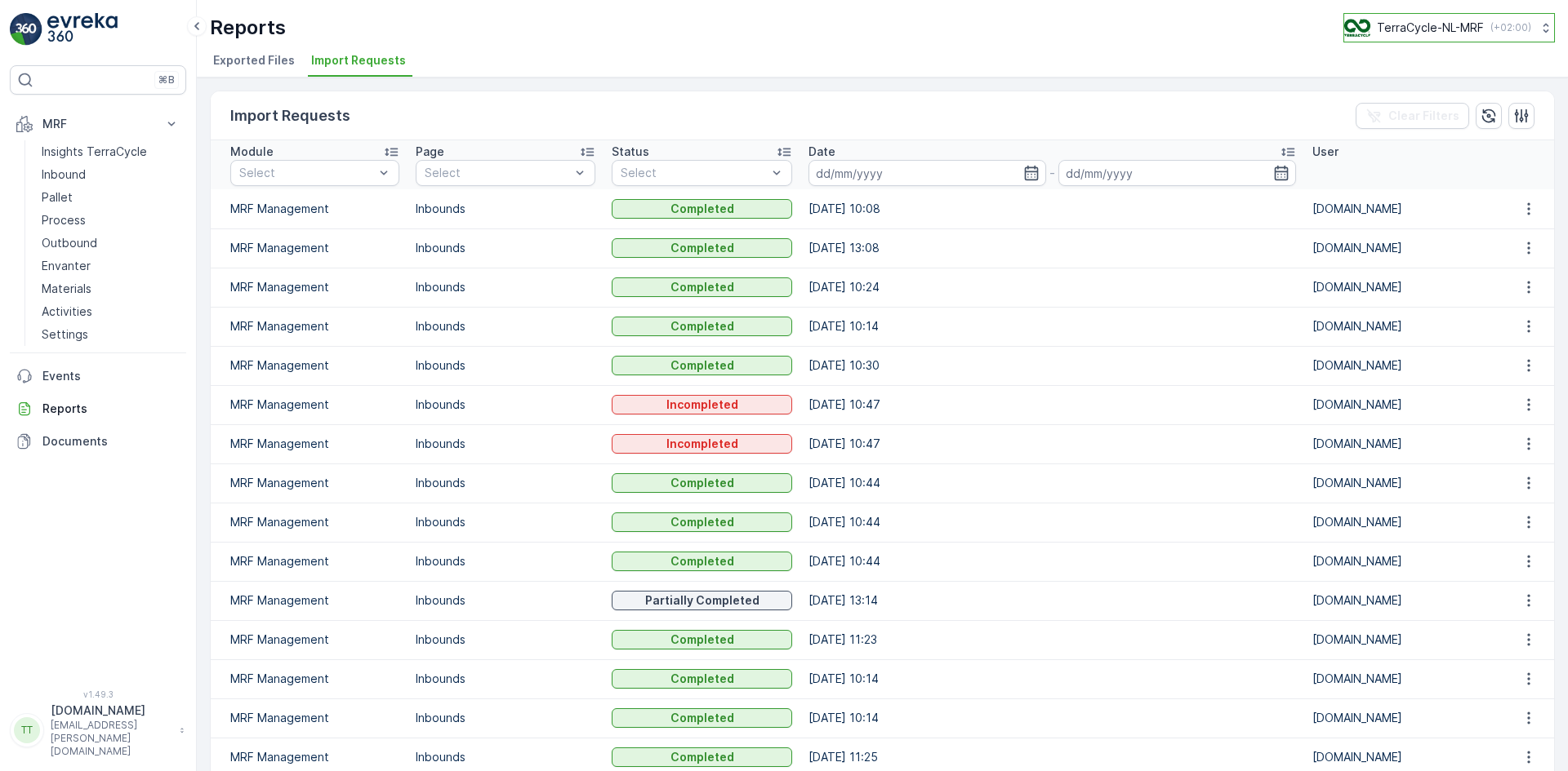
click at [1415, 27] on p "TerraCycle-NL-MRF" at bounding box center [1430, 28] width 107 height 16
type input "nz"
click at [1403, 93] on span "TerraCycle-NZ01-TripleP" at bounding box center [1422, 100] width 136 height 16
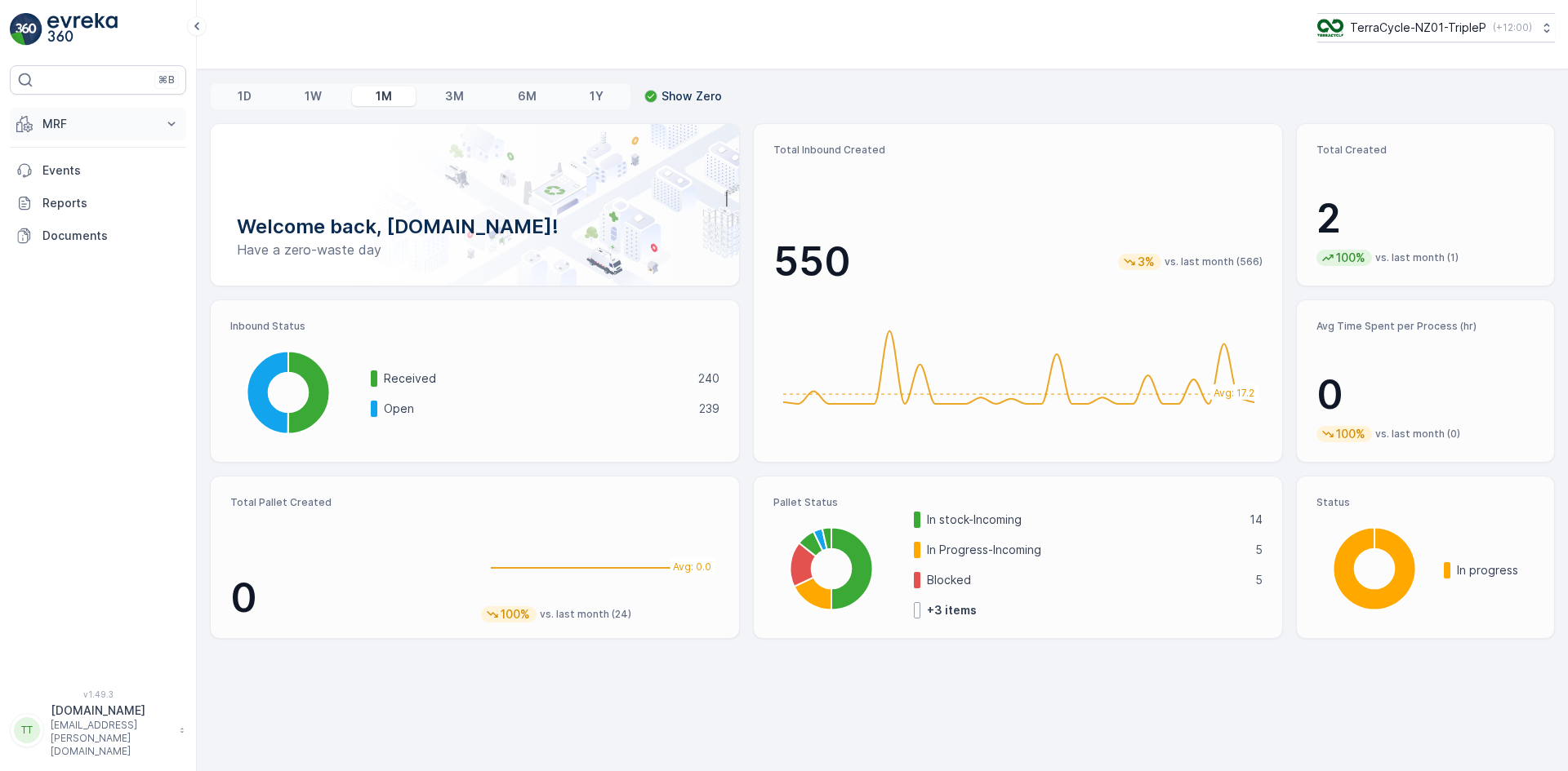
click at [111, 117] on p "MRF" at bounding box center [98, 124] width 111 height 16
click at [91, 172] on link "Inbound" at bounding box center [111, 174] width 151 height 23
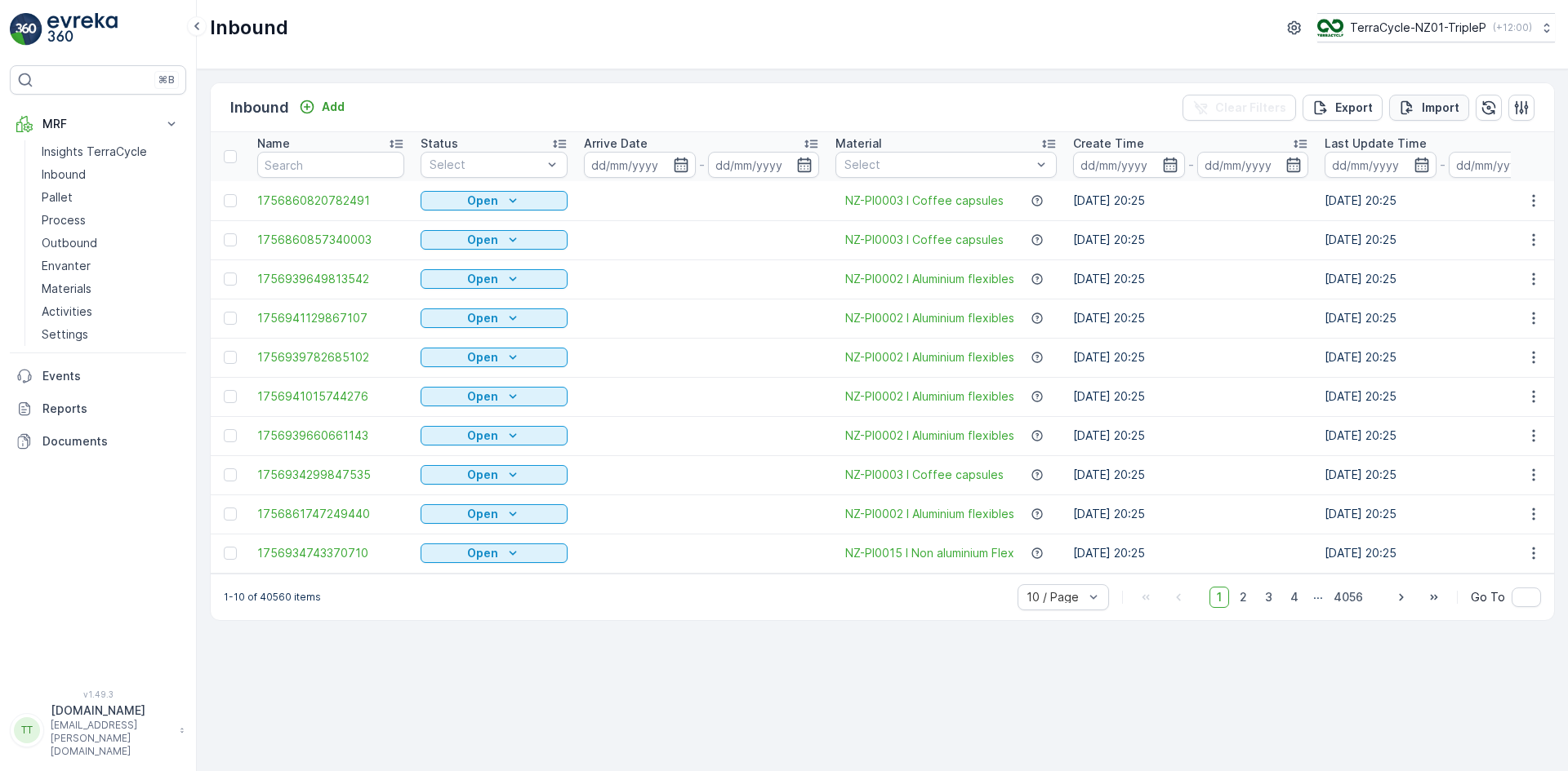
click at [1433, 102] on p "Import" at bounding box center [1439, 108] width 37 height 16
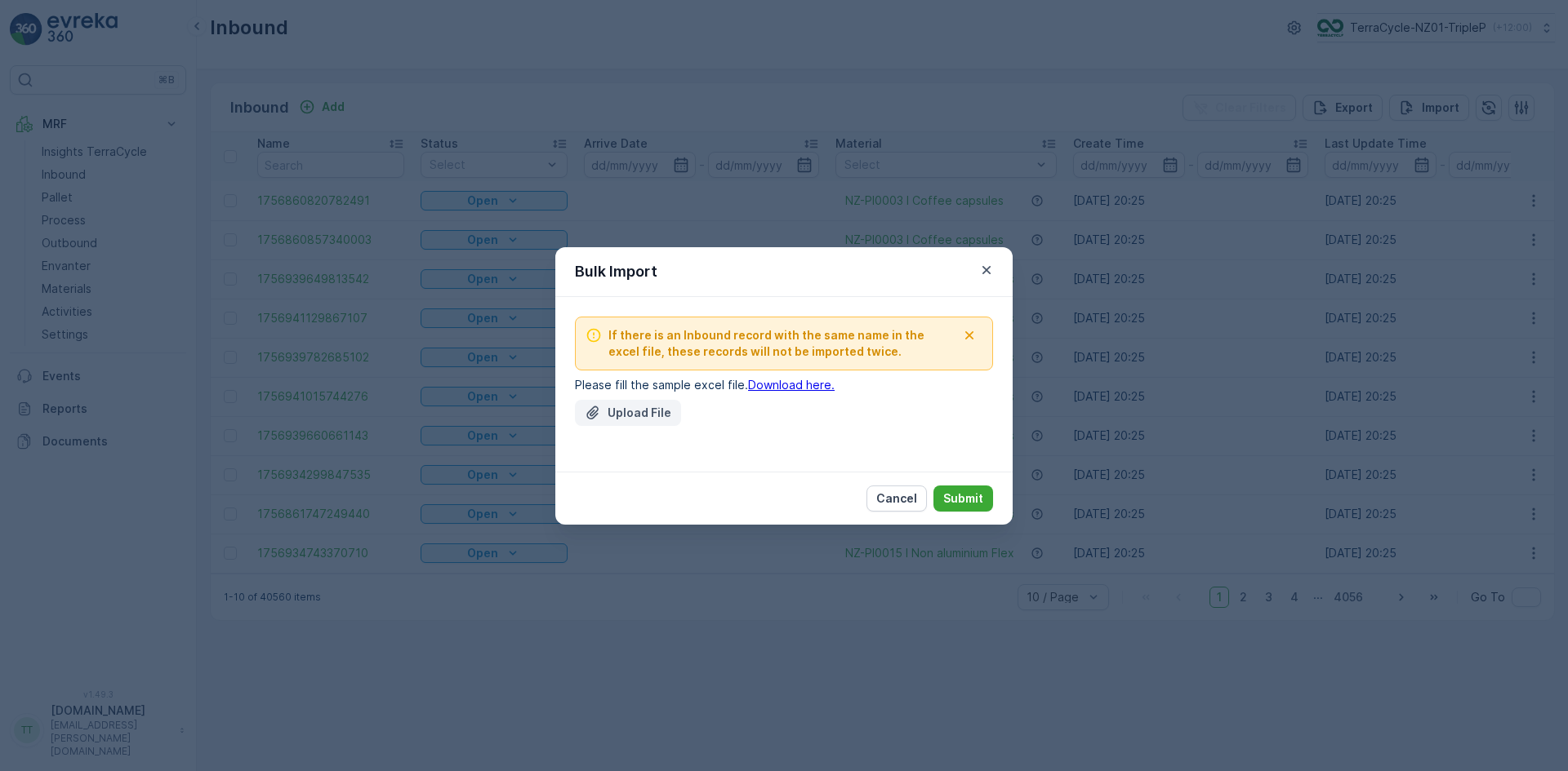
click at [654, 411] on p "Upload File" at bounding box center [639, 413] width 64 height 16
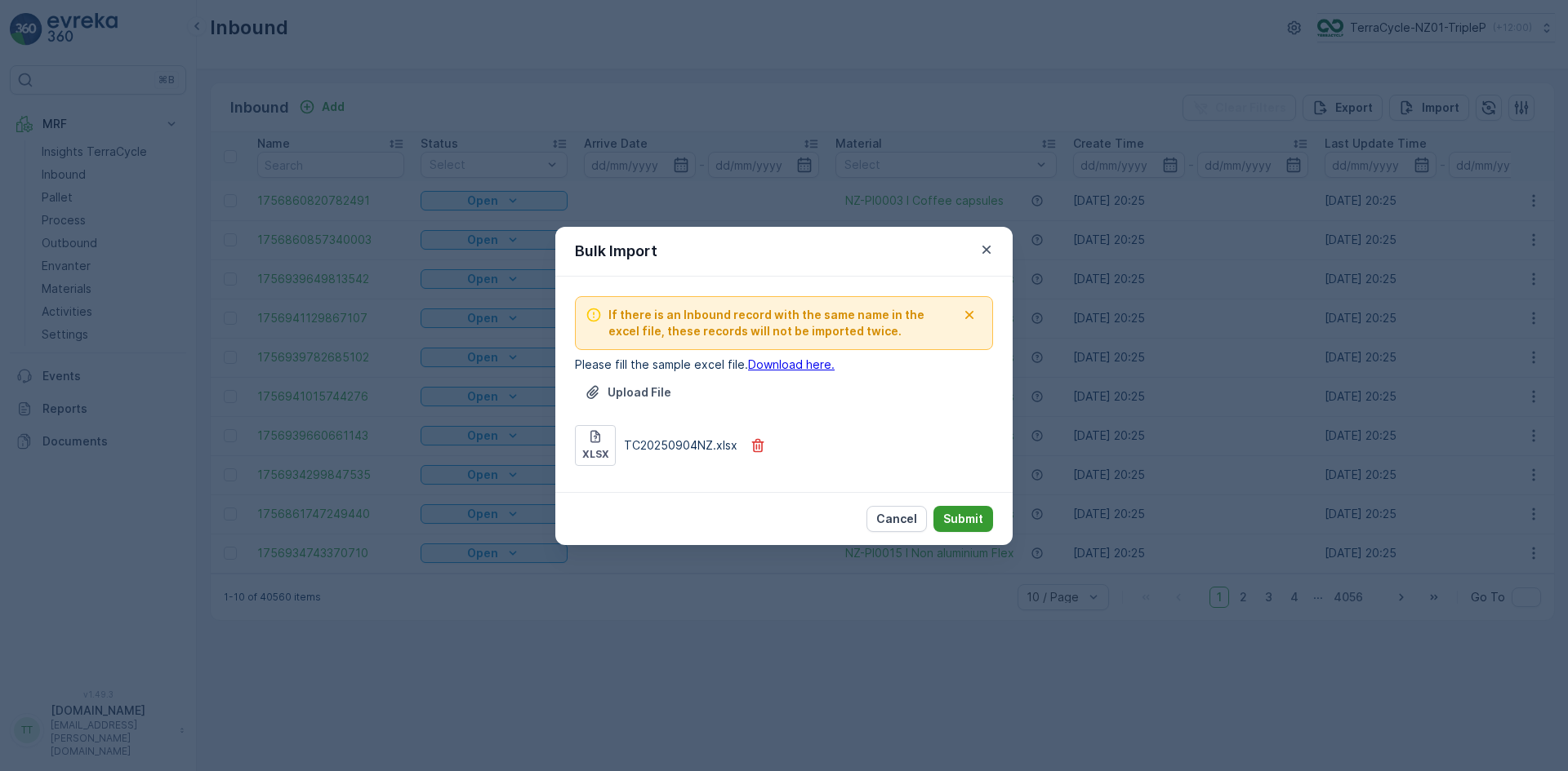
click at [946, 517] on p "Submit" at bounding box center [963, 518] width 40 height 16
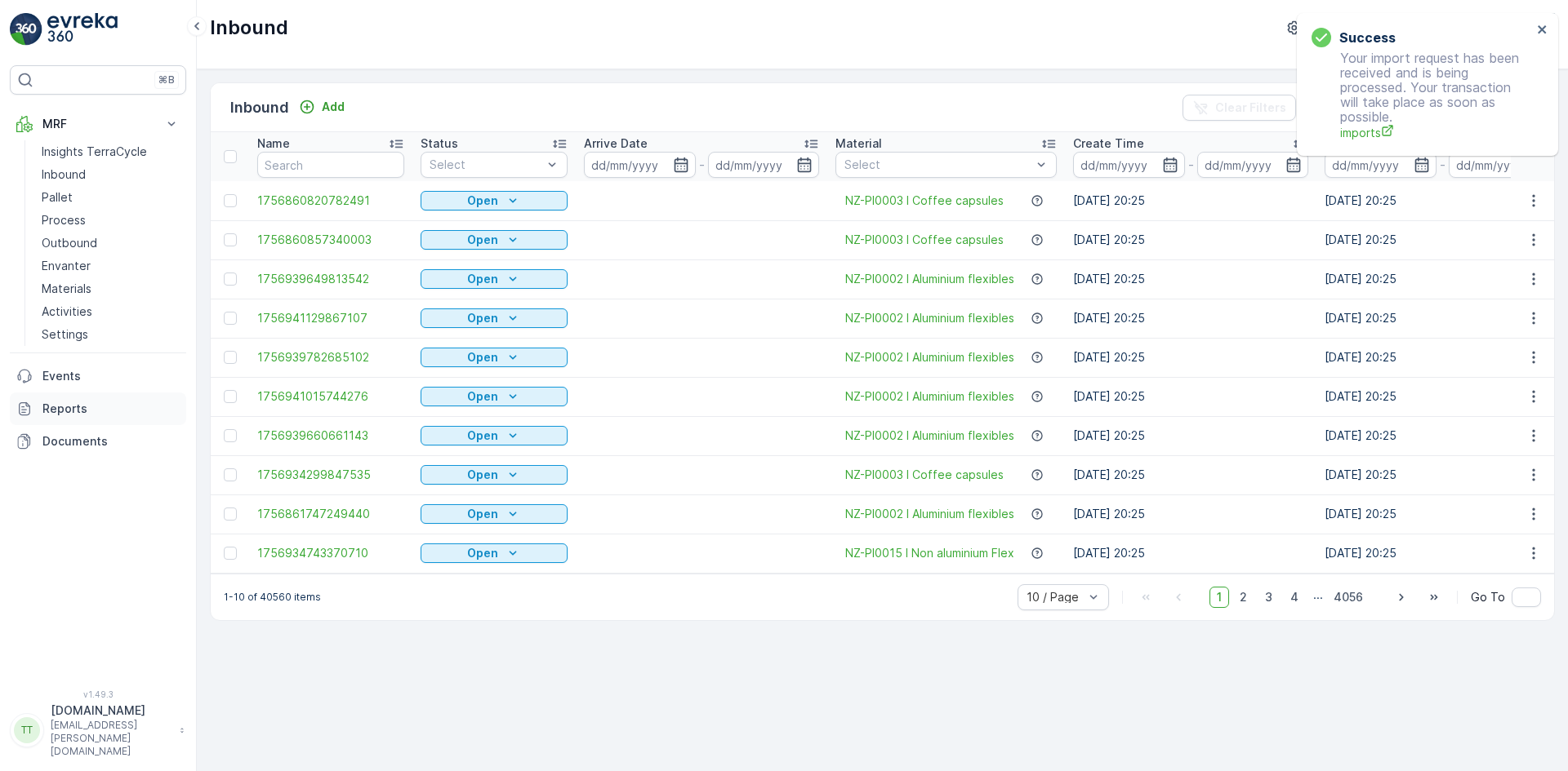
click at [60, 414] on p "Reports" at bounding box center [112, 409] width 137 height 16
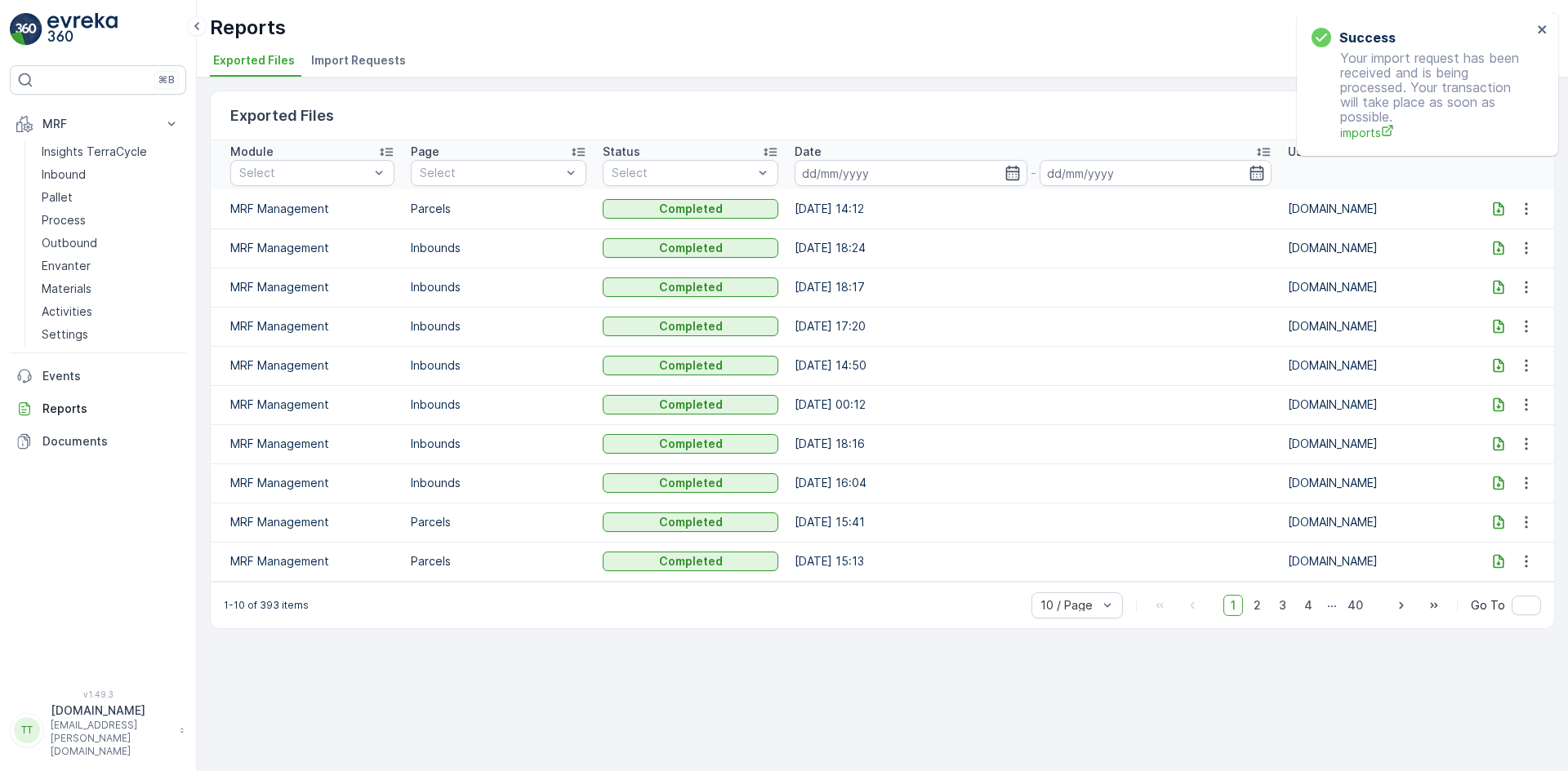
click at [369, 63] on span "Import Requests" at bounding box center [357, 60] width 94 height 16
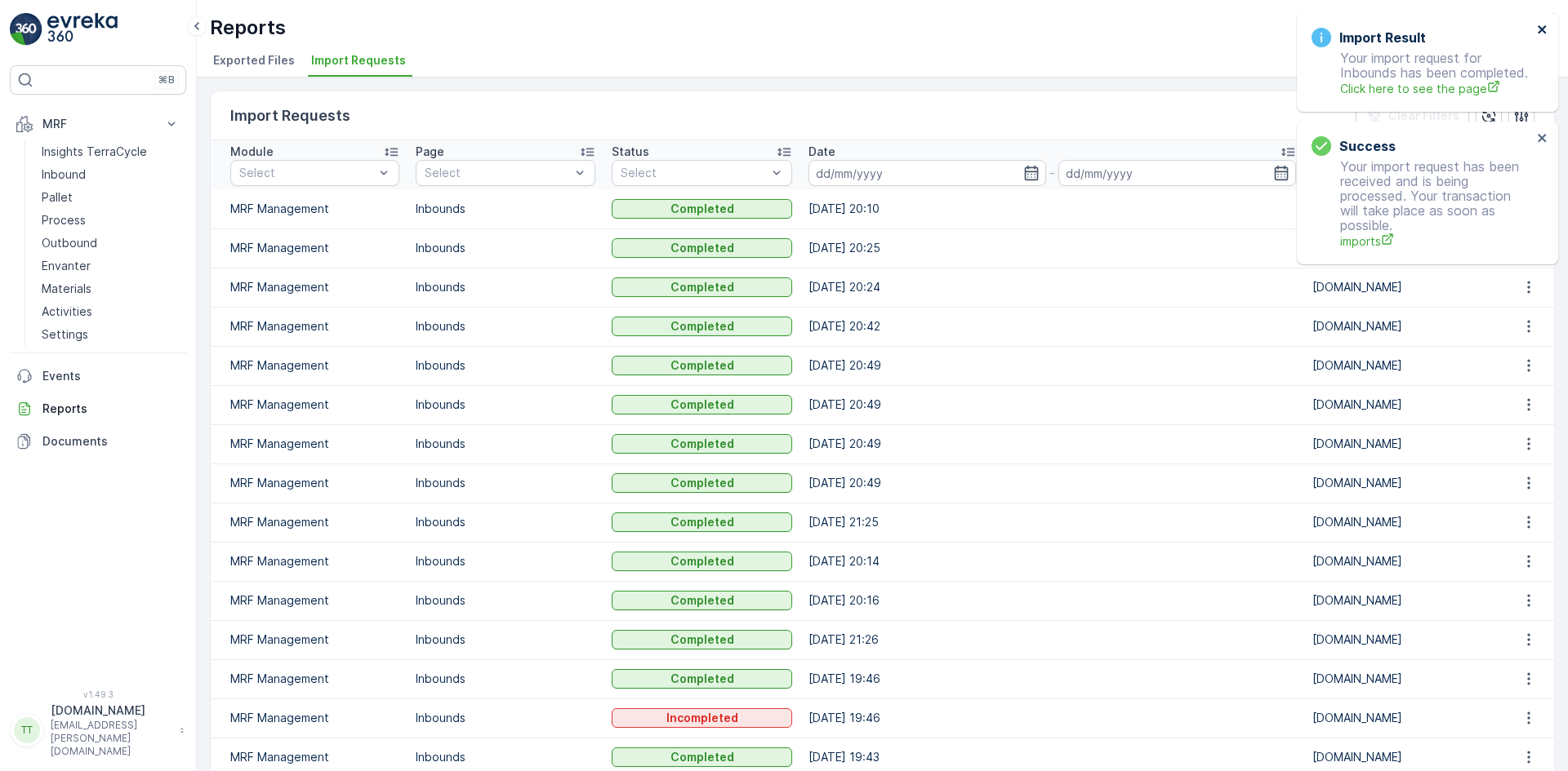
click at [1543, 27] on icon "close" at bounding box center [1541, 30] width 9 height 9
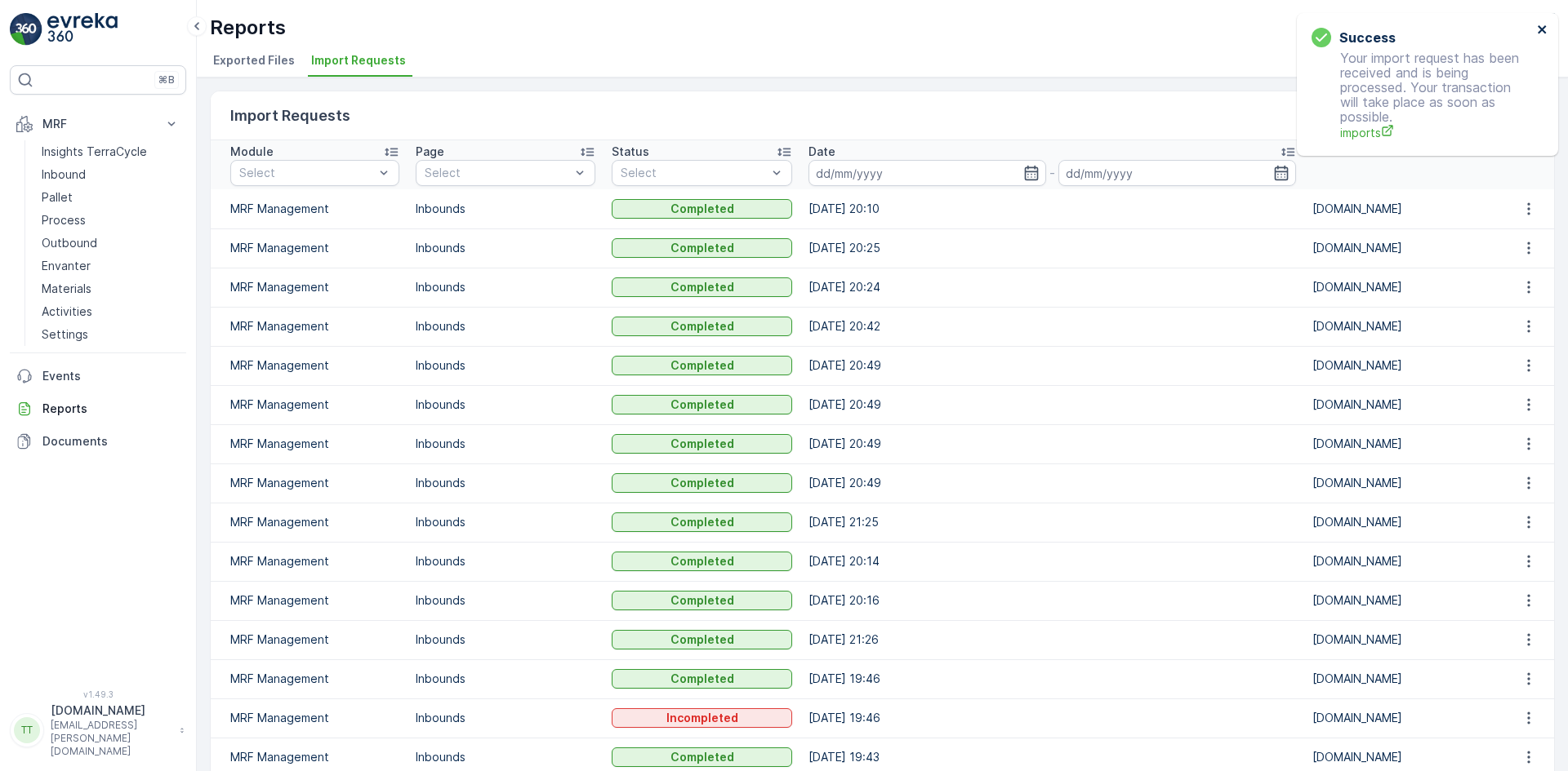
click at [1542, 27] on icon "close" at bounding box center [1542, 30] width 11 height 13
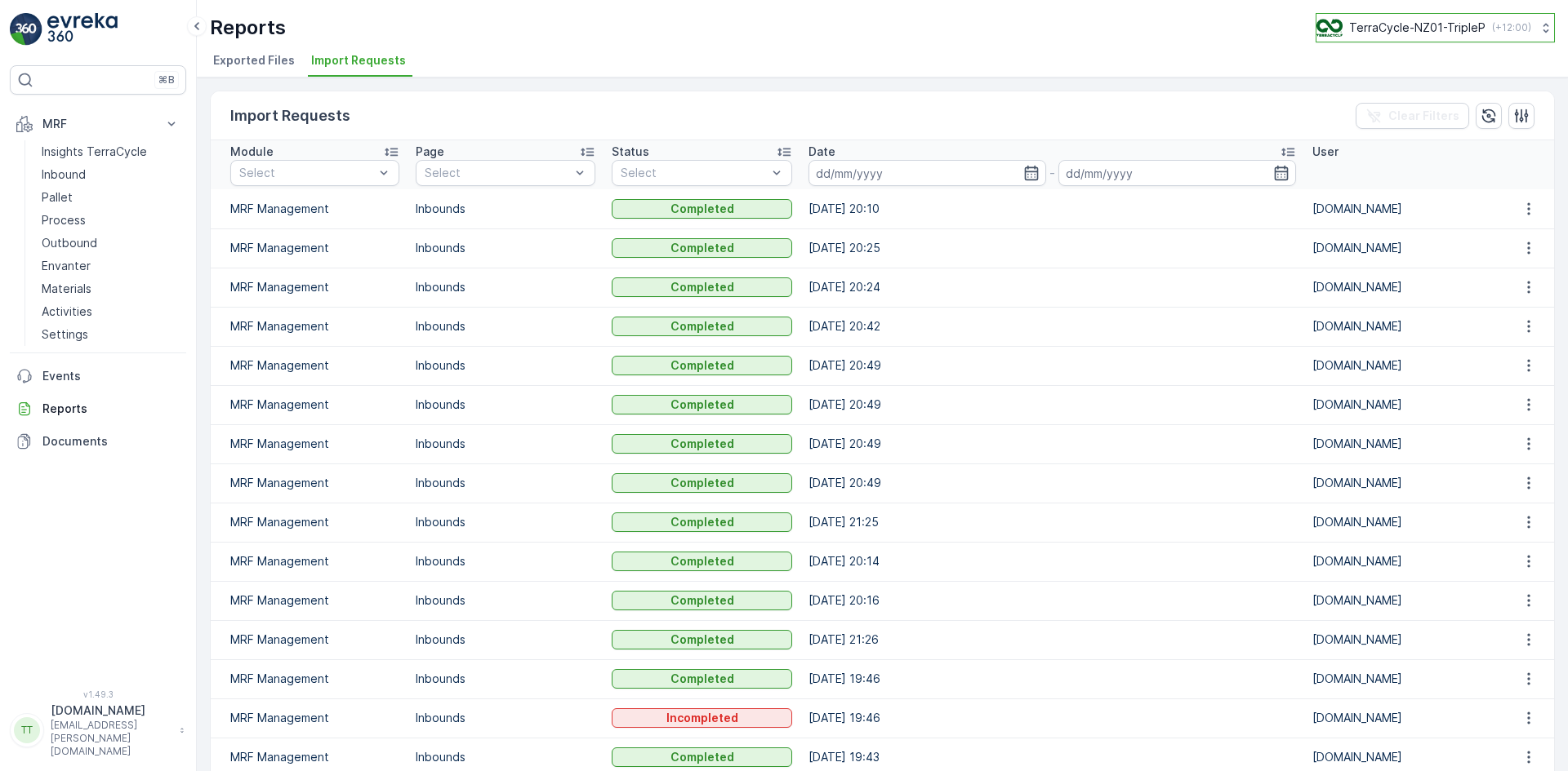
click at [1426, 22] on p "TerraCycle-NZ01-TripleP" at bounding box center [1416, 28] width 136 height 16
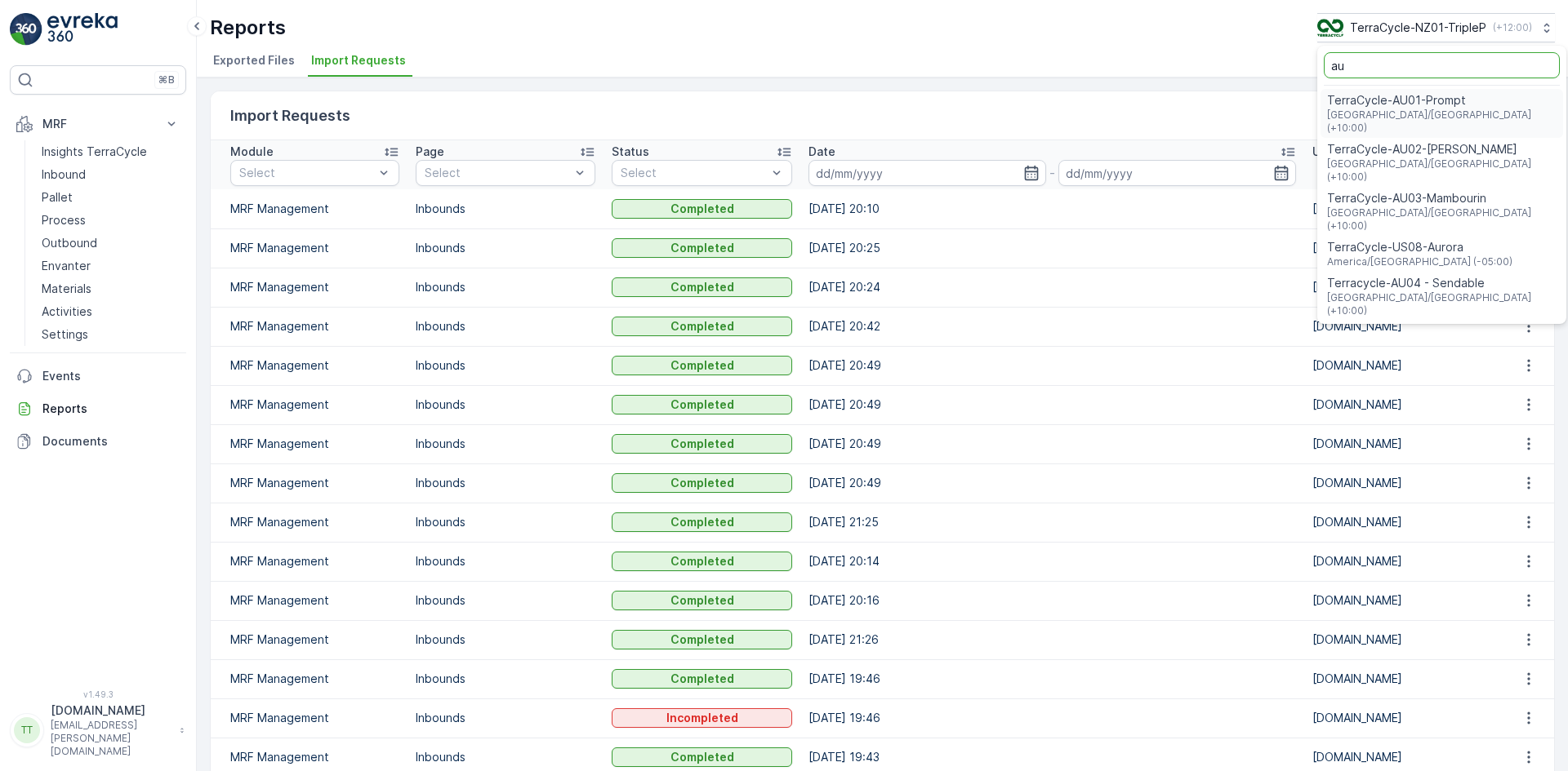
type input "au"
click at [1378, 105] on span "TerraCycle-AU01-Prompt" at bounding box center [1441, 100] width 230 height 16
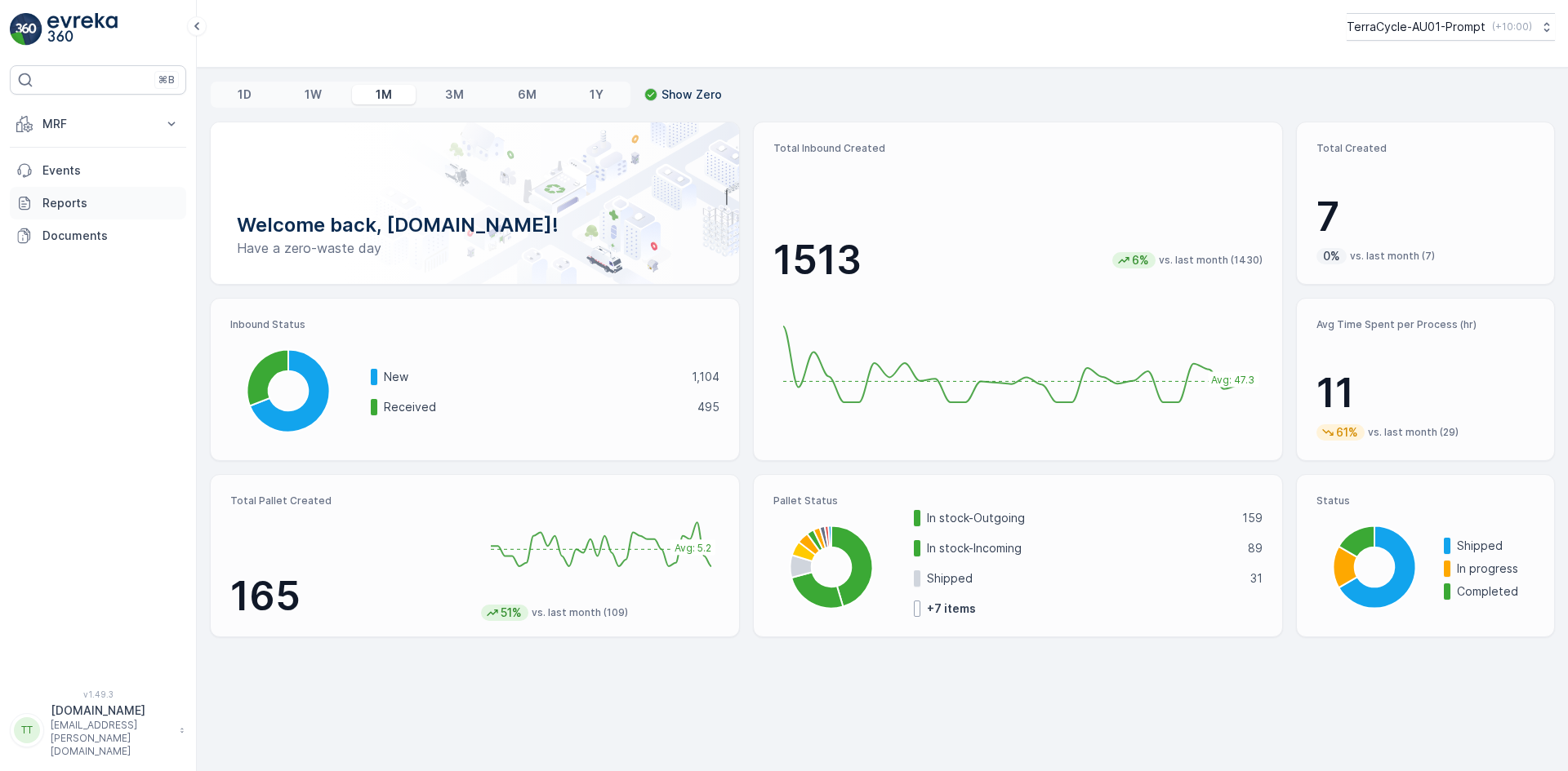
click at [70, 205] on p "Reports" at bounding box center [112, 203] width 137 height 16
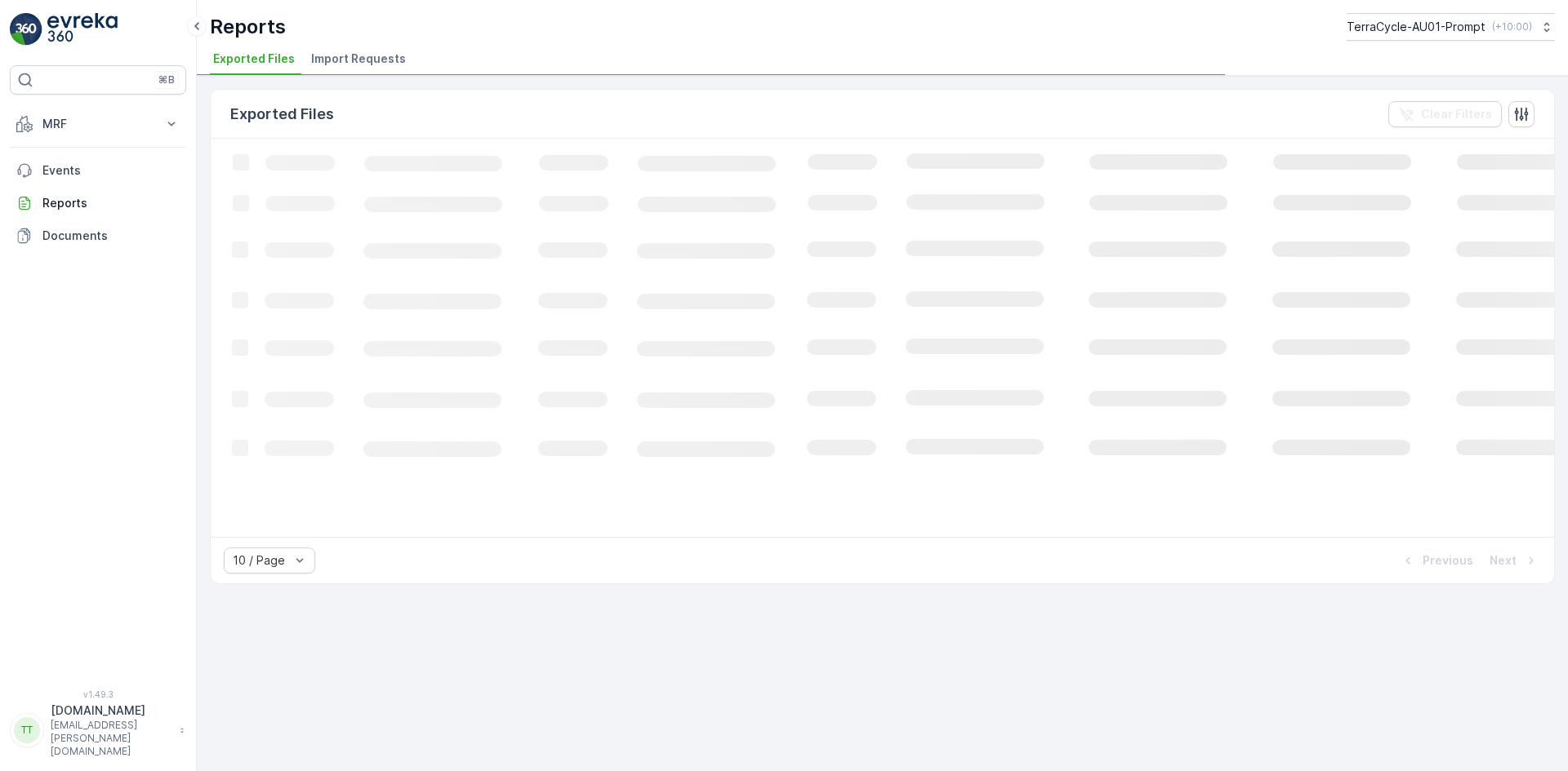
click at [351, 55] on span "Import Requests" at bounding box center [357, 58] width 94 height 16
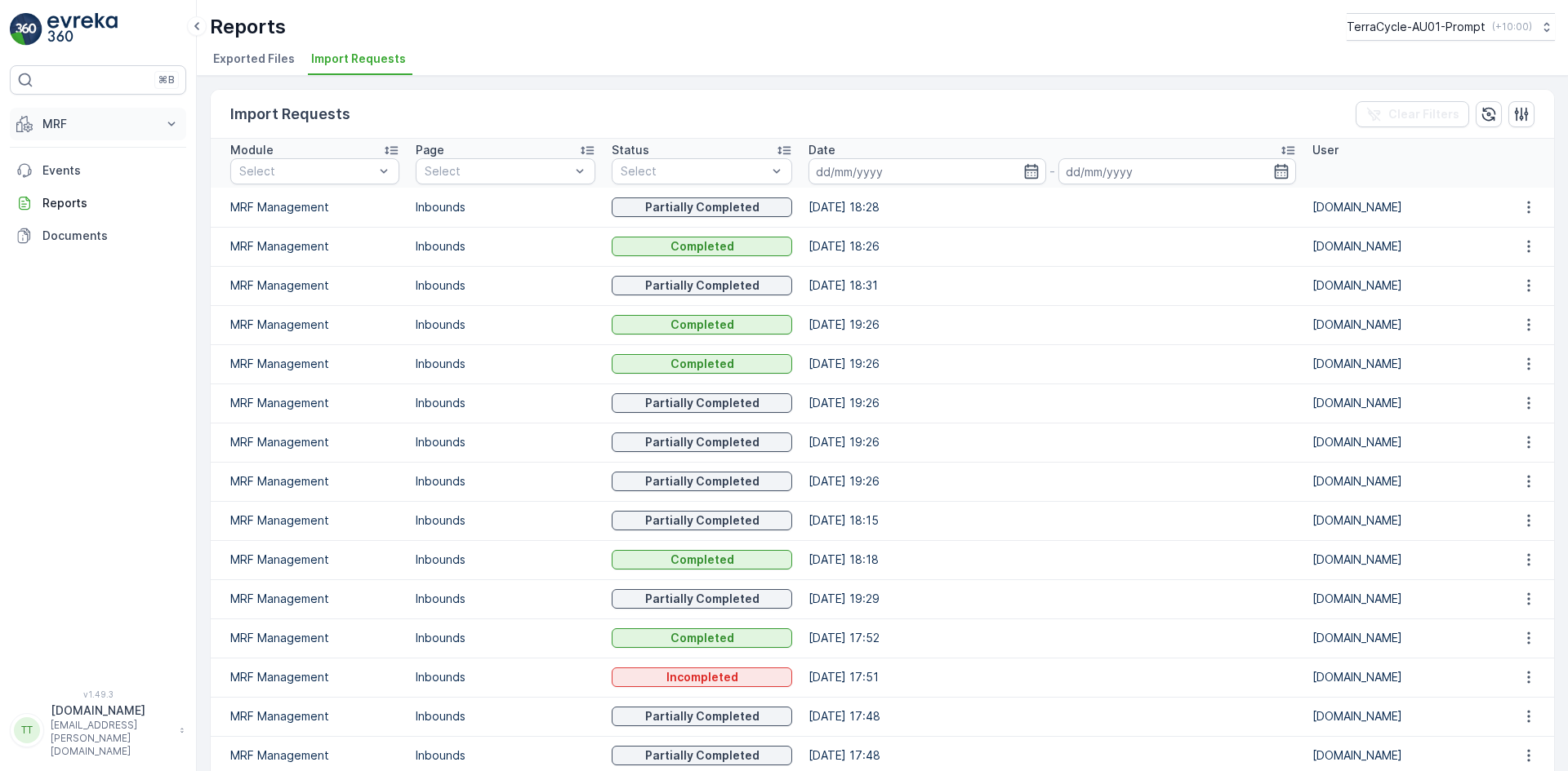
click at [98, 127] on p "MRF" at bounding box center [98, 124] width 111 height 16
click at [79, 168] on p "Inbound" at bounding box center [64, 174] width 44 height 16
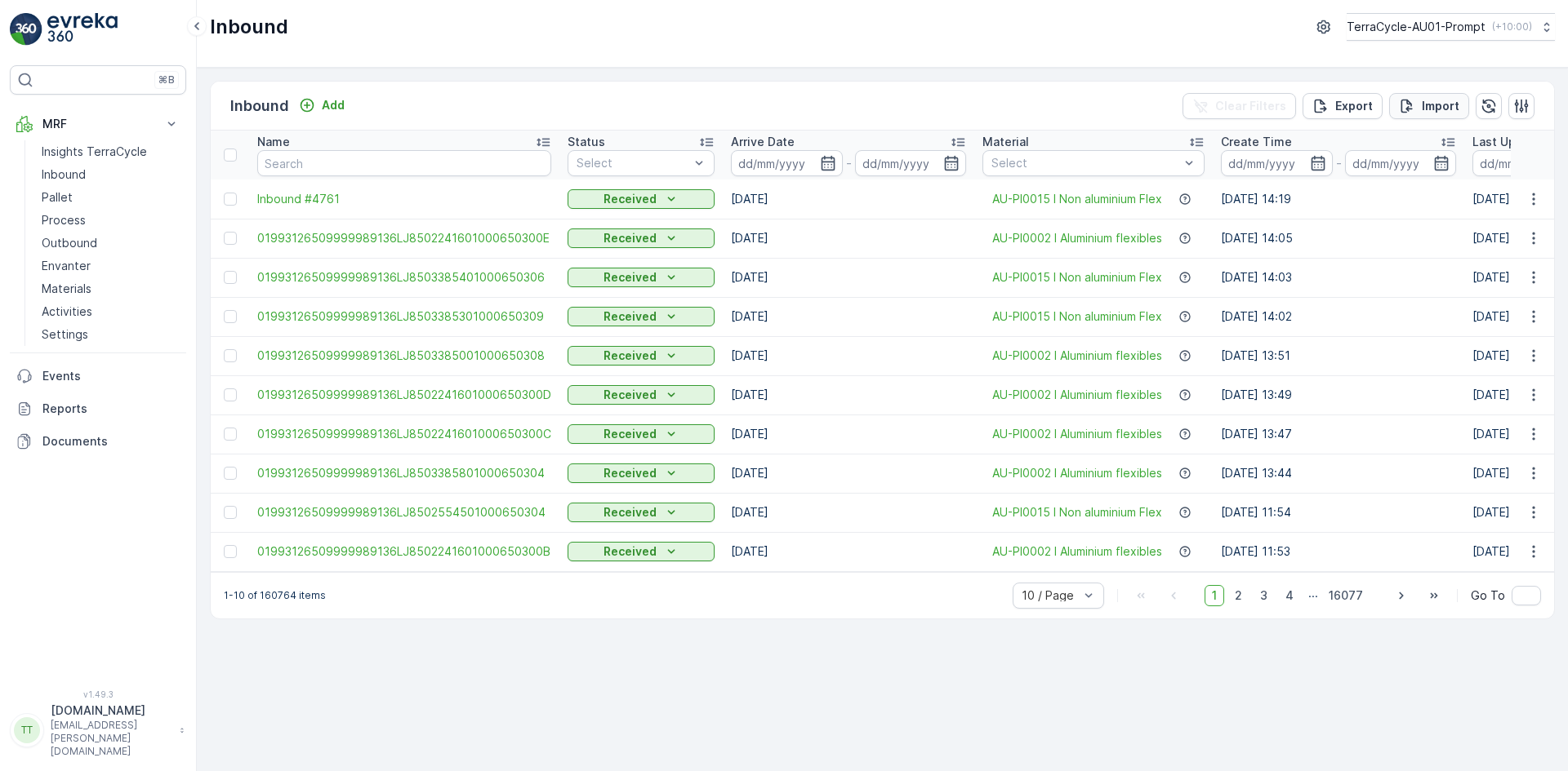
click at [1433, 106] on p "Import" at bounding box center [1439, 106] width 37 height 16
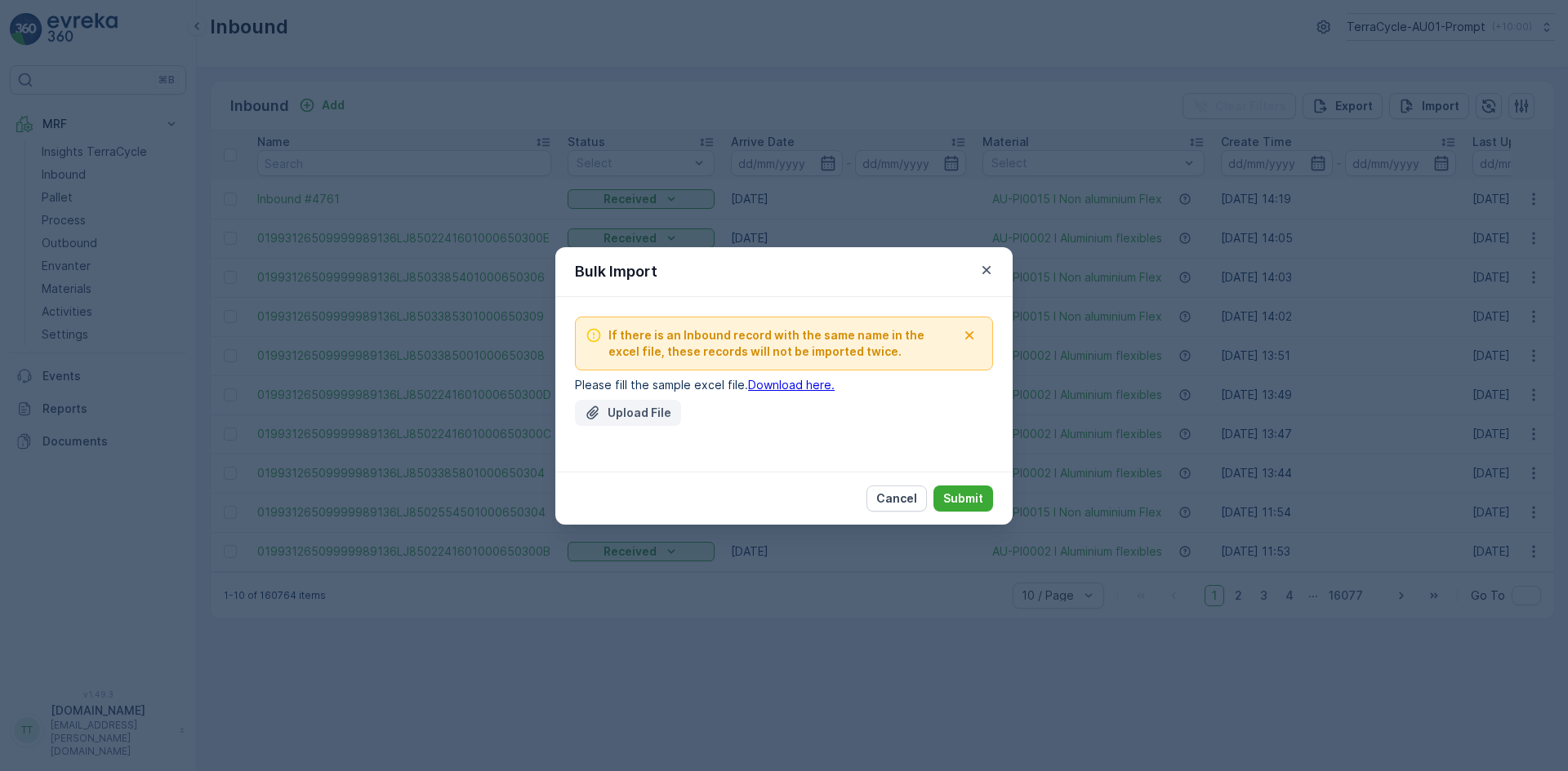
click at [658, 421] on button "Upload File" at bounding box center [627, 413] width 106 height 26
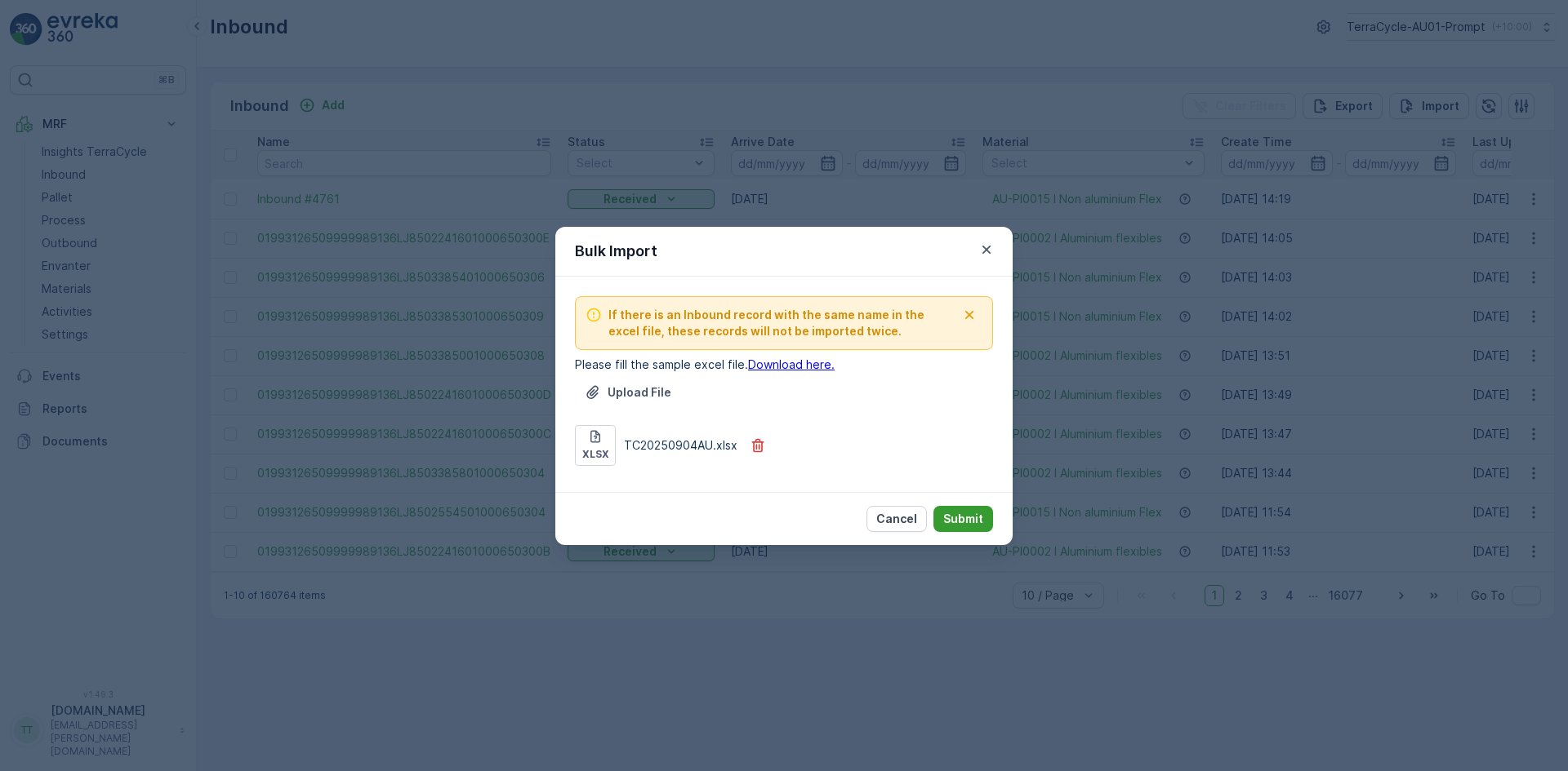
click at [972, 515] on p "Submit" at bounding box center [963, 518] width 40 height 16
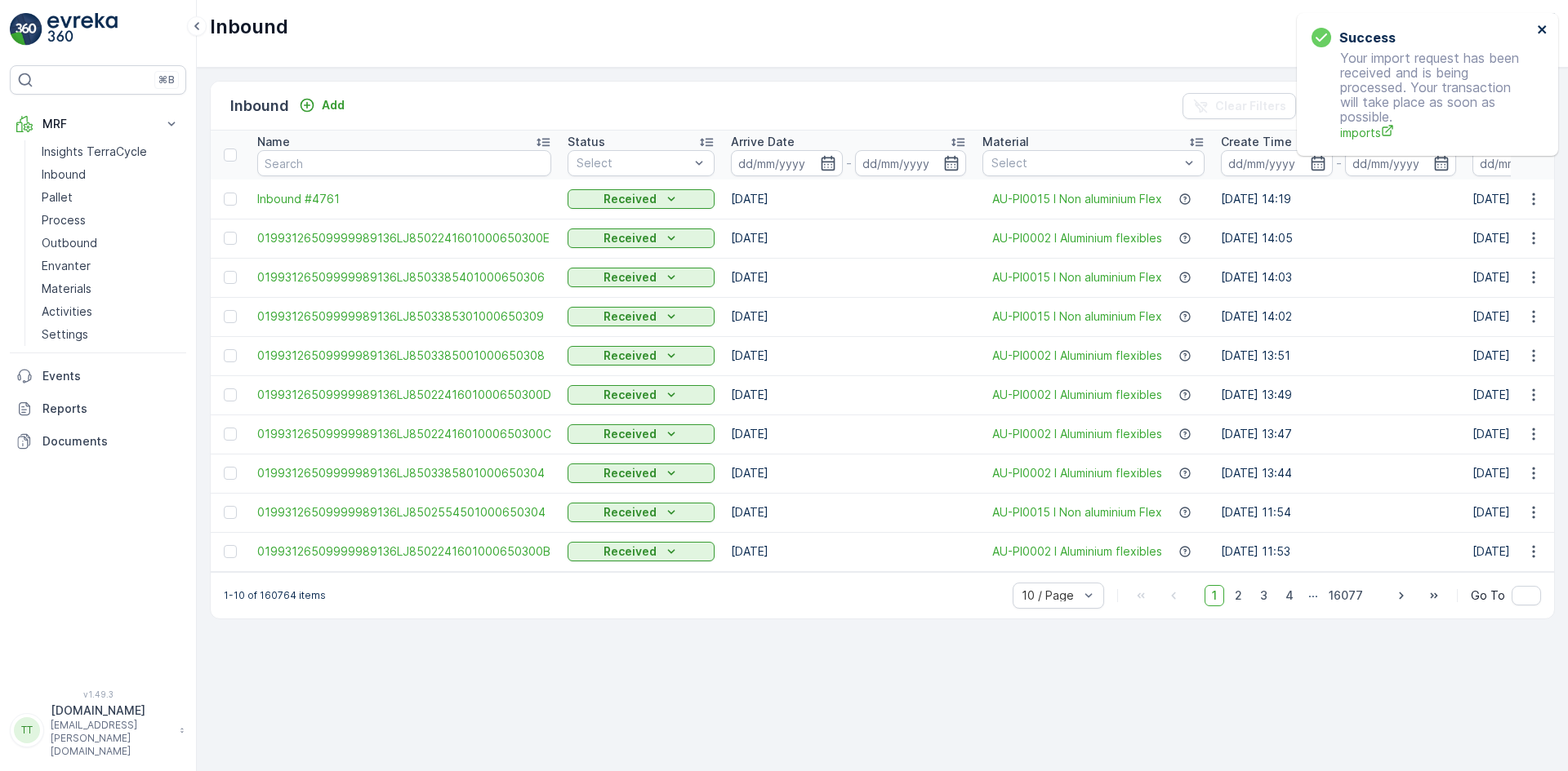
click at [1542, 27] on icon "close" at bounding box center [1542, 30] width 11 height 13
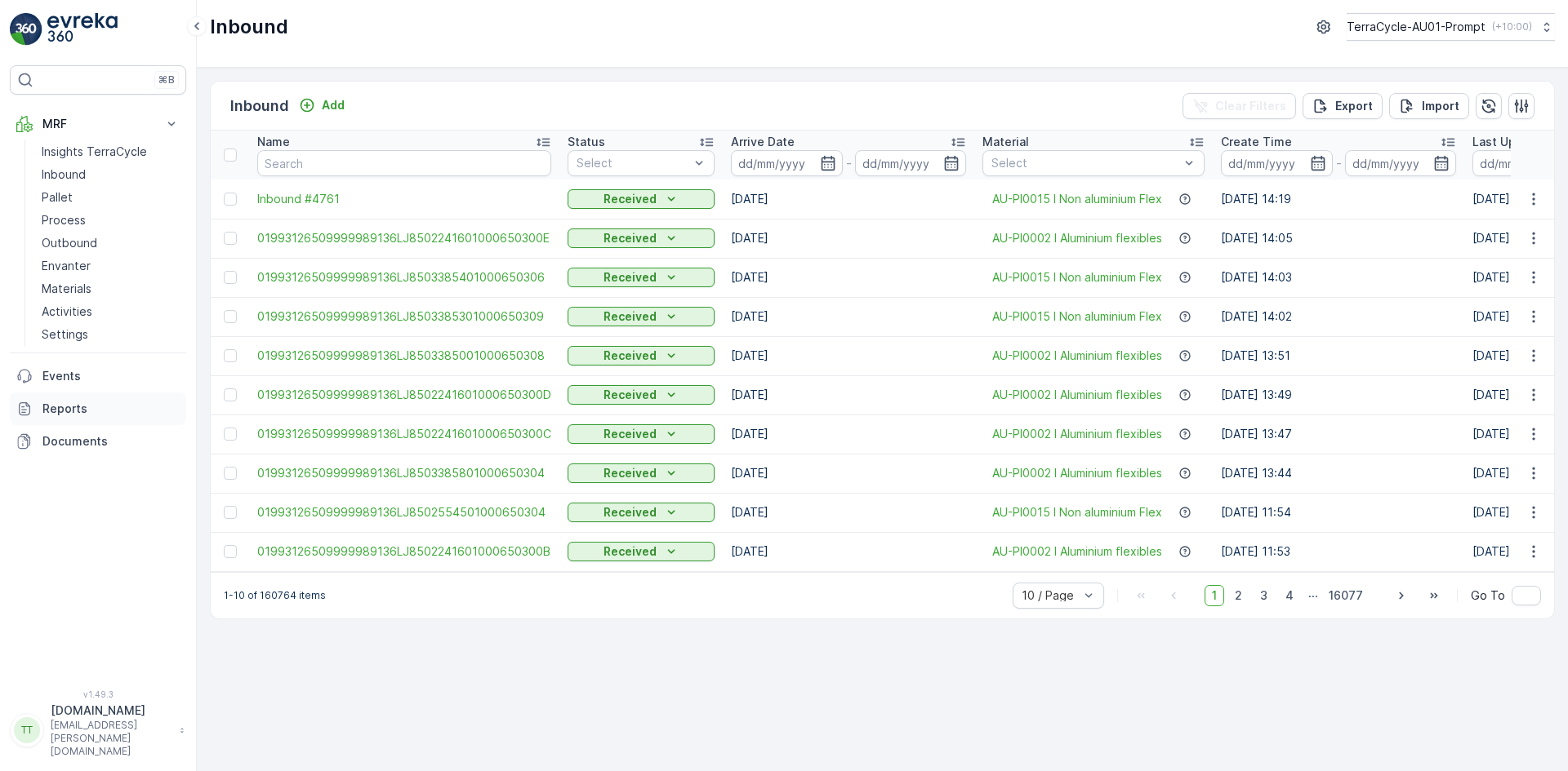
click at [104, 406] on p "Reports" at bounding box center [112, 409] width 137 height 16
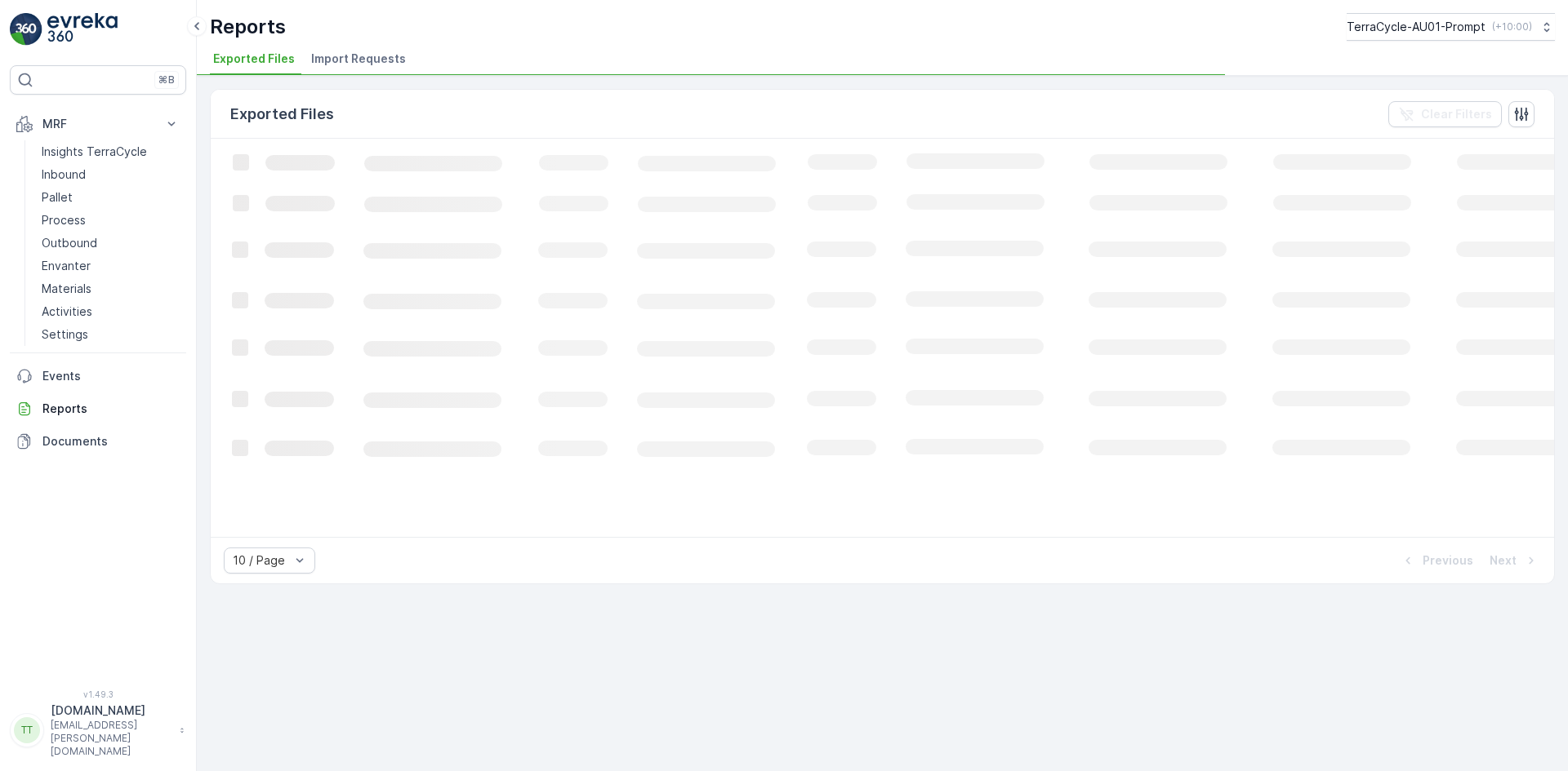
click at [355, 54] on span "Import Requests" at bounding box center [357, 58] width 94 height 16
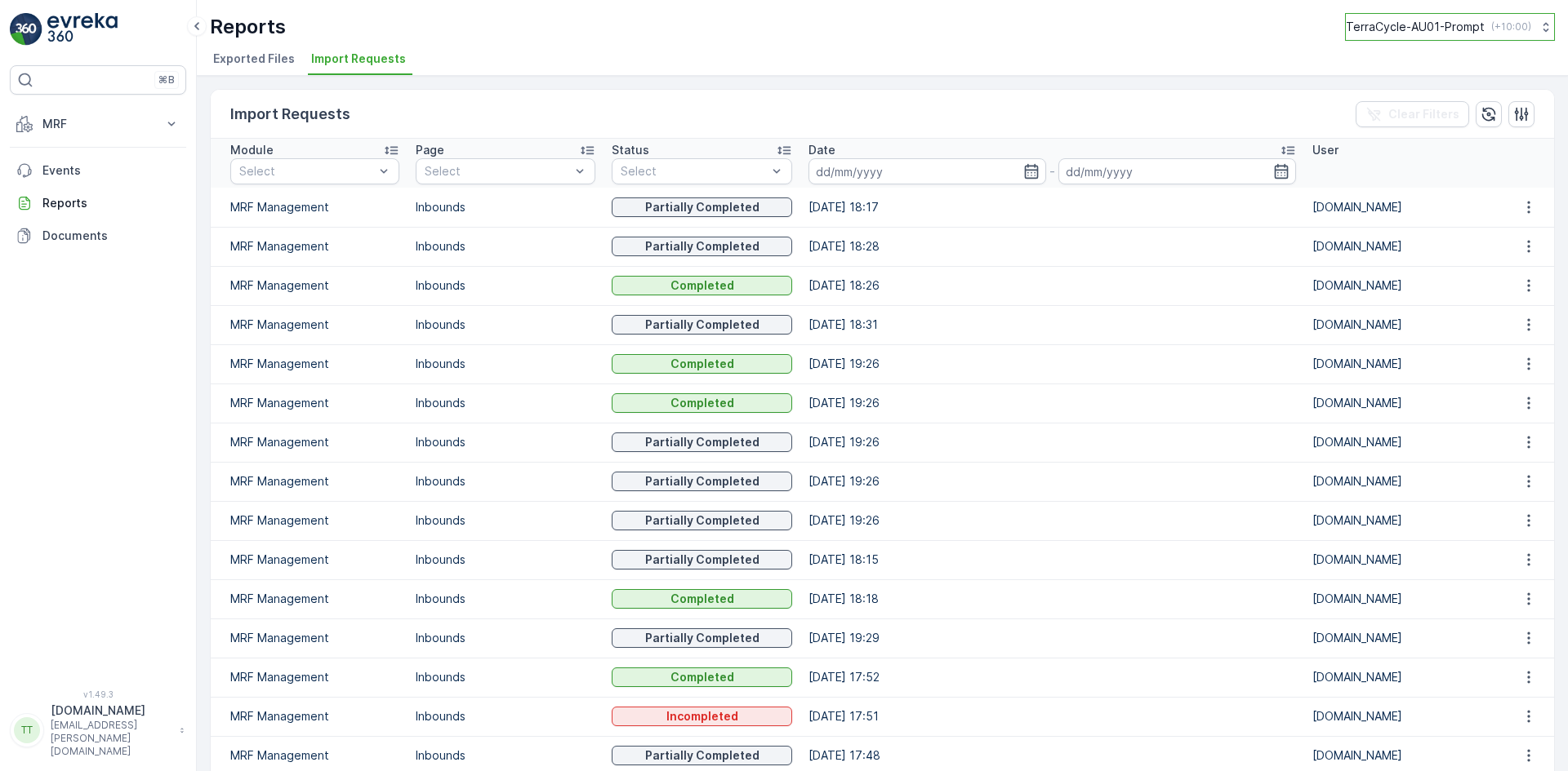
click at [1442, 19] on p "TerraCycle-AU01-Prompt" at bounding box center [1415, 27] width 139 height 16
type input "uk"
click at [1455, 128] on span "TerraCycle-UK02-Econpro" at bounding box center [1447, 134] width 181 height 16
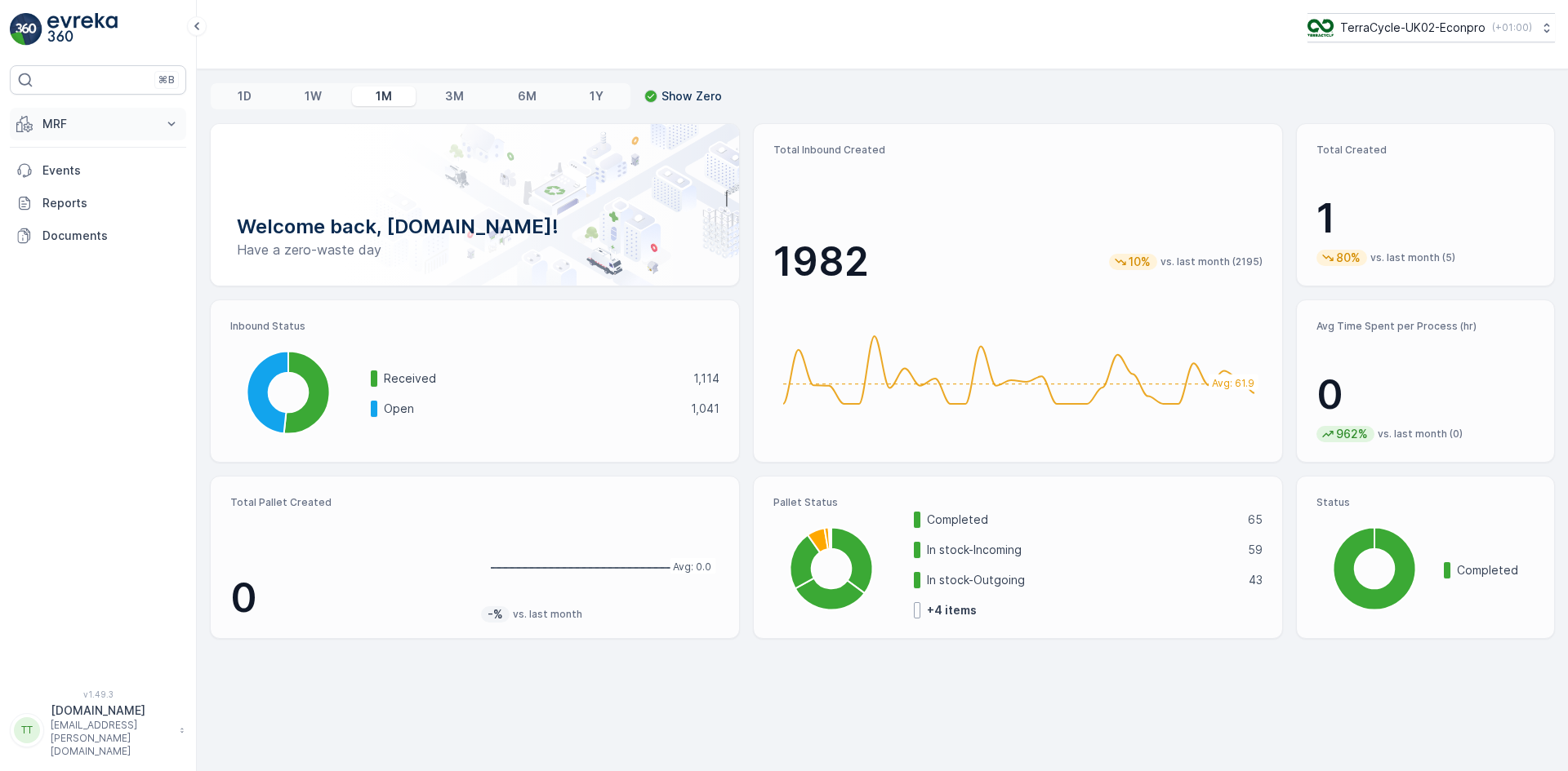
click at [87, 132] on p "MRF" at bounding box center [98, 124] width 111 height 16
click at [81, 154] on p "Insights TerraCycle" at bounding box center [94, 152] width 105 height 16
